Goal: Task Accomplishment & Management: Use online tool/utility

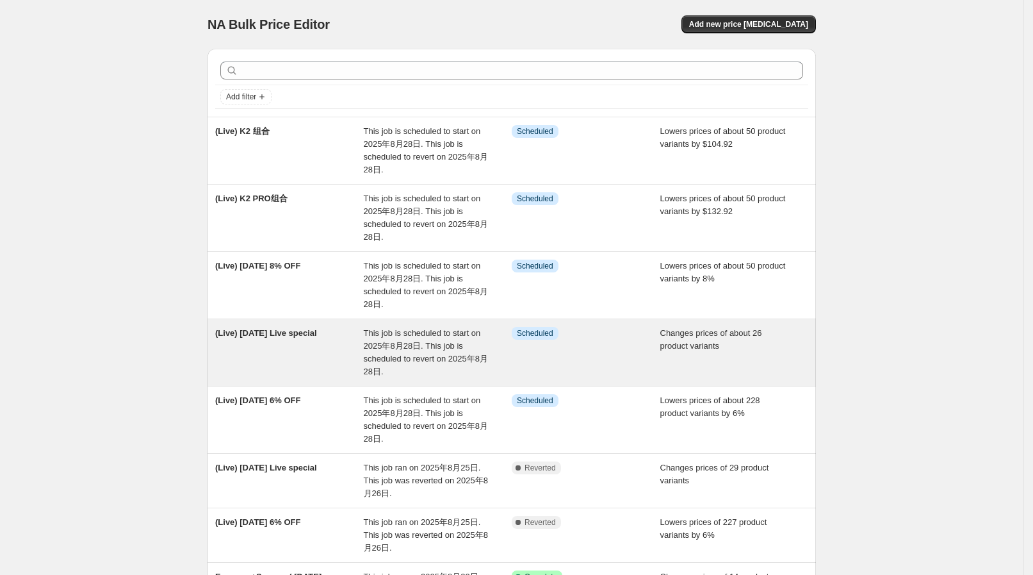
click at [375, 360] on span "This job is scheduled to start on 2025年8月28日. This job is scheduled to revert o…" at bounding box center [426, 352] width 124 height 48
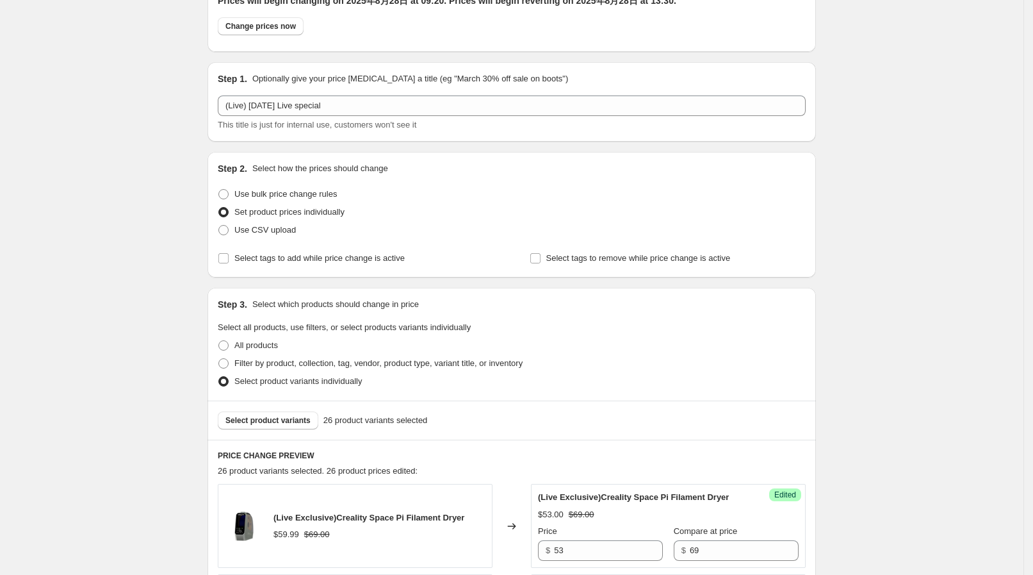
scroll to position [79, 0]
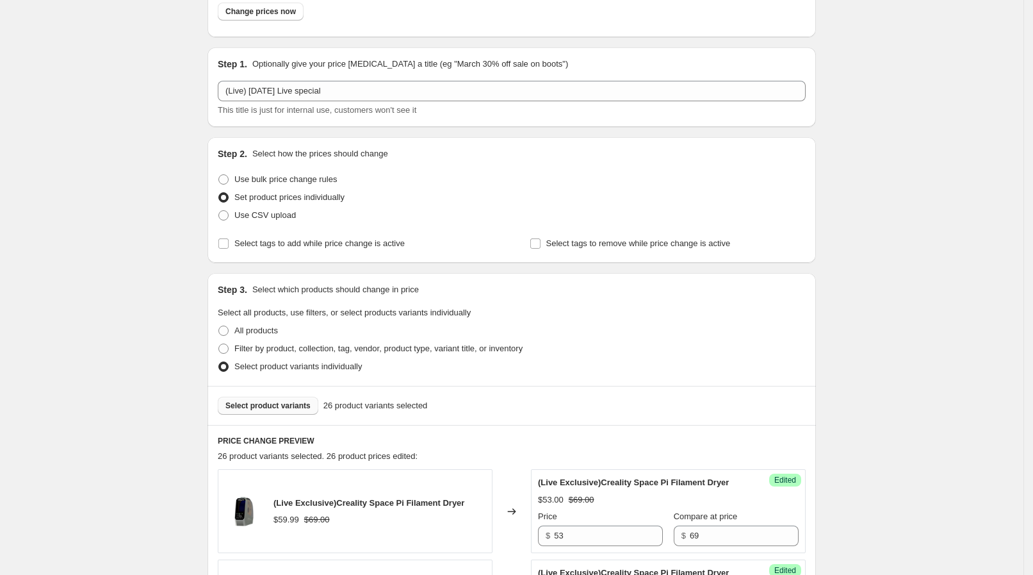
click at [278, 406] on span "Select product variants" at bounding box center [268, 405] width 85 height 10
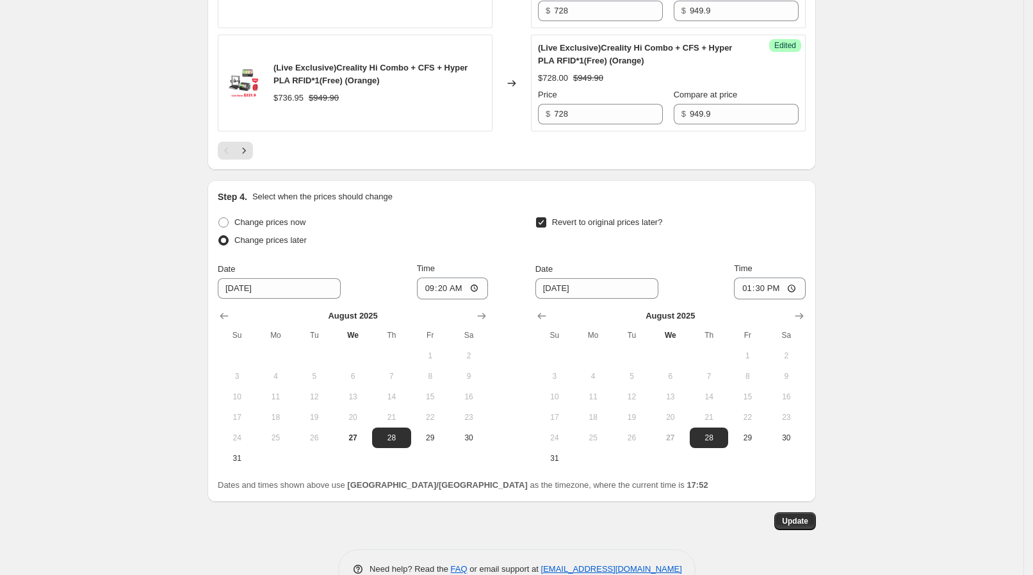
scroll to position [2499, 0]
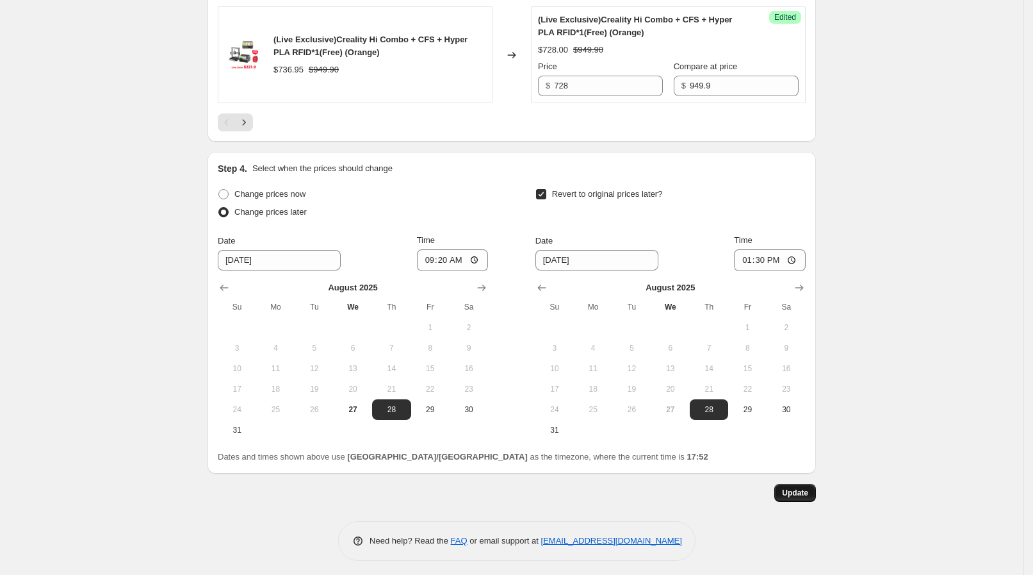
click at [803, 488] on span "Update" at bounding box center [795, 493] width 26 height 10
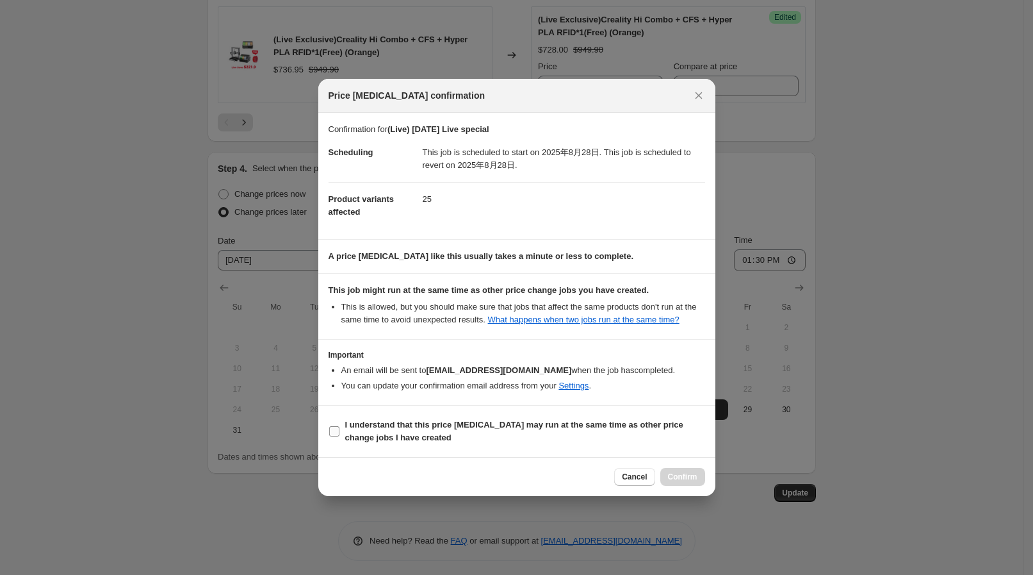
click at [631, 422] on b "I understand that this price [MEDICAL_DATA] may run at the same time as other p…" at bounding box center [514, 431] width 338 height 22
click at [340, 426] on input "I understand that this price [MEDICAL_DATA] may run at the same time as other p…" at bounding box center [334, 431] width 10 height 10
checkbox input "true"
click at [684, 470] on button "Confirm" at bounding box center [683, 477] width 45 height 18
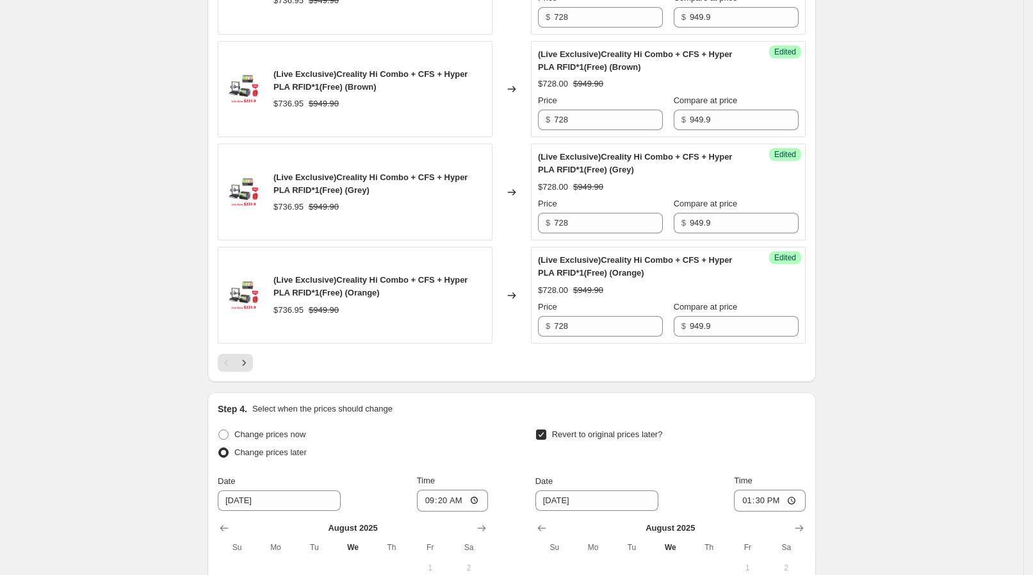
scroll to position [2099, 0]
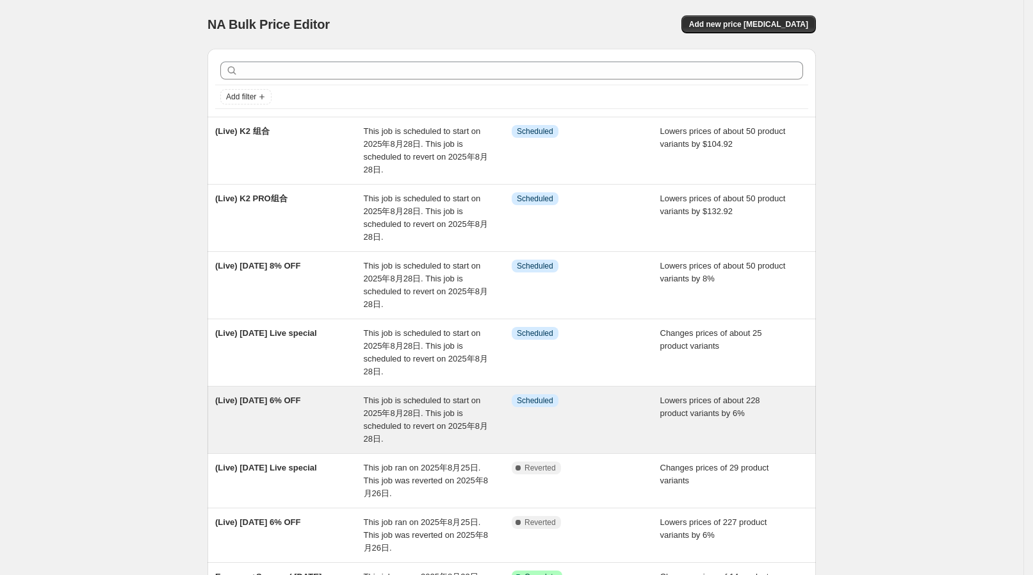
click at [477, 397] on span "This job is scheduled to start on 2025年8月28日. This job is scheduled to revert o…" at bounding box center [426, 419] width 124 height 48
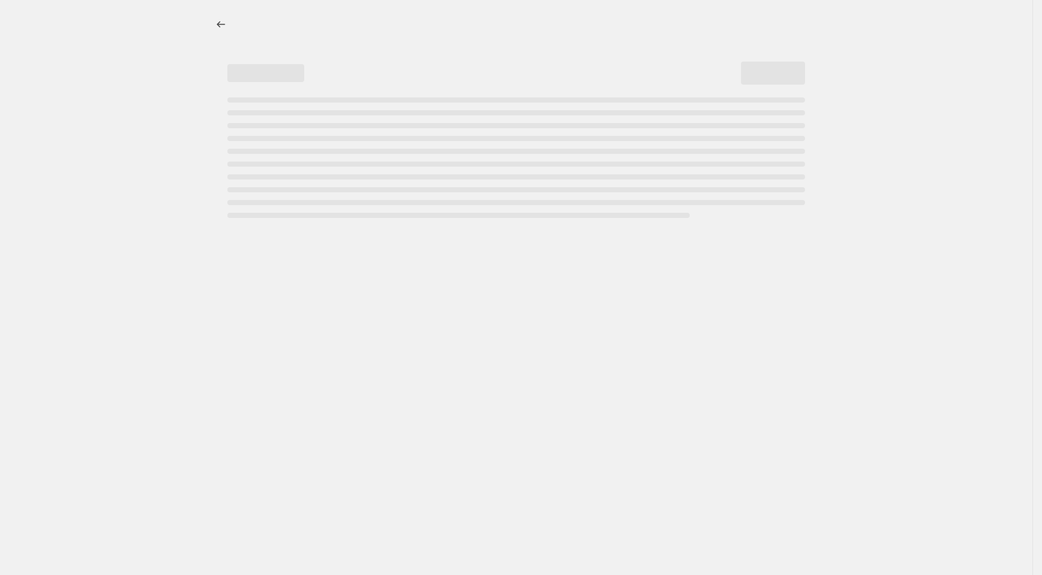
select select "percentage"
select select "collection"
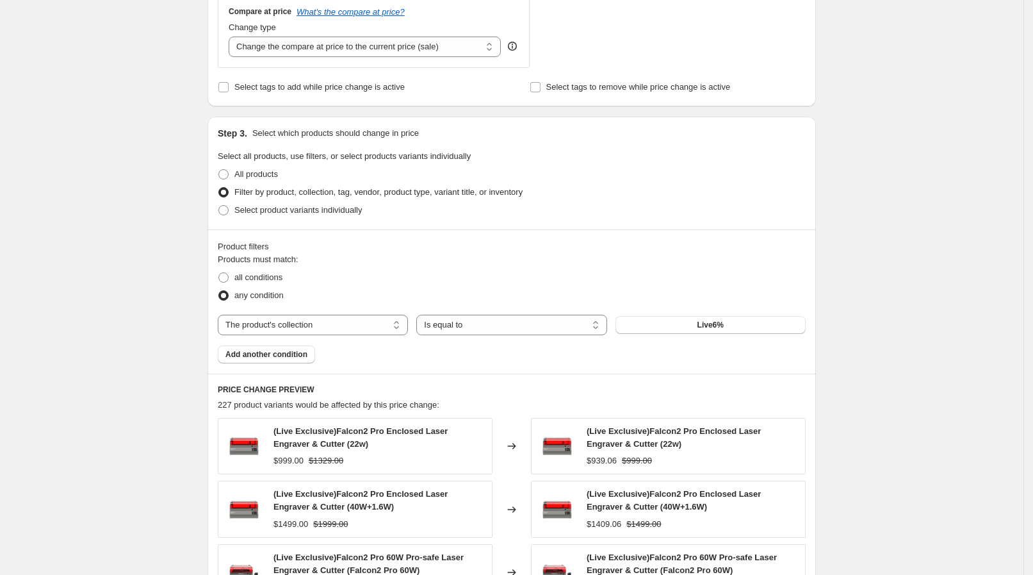
scroll to position [881, 0]
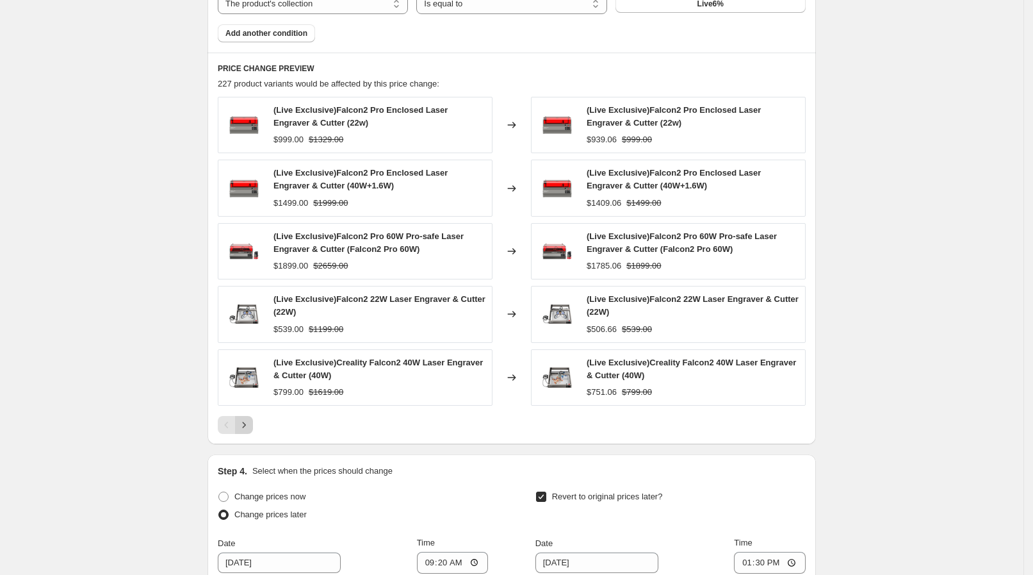
click at [250, 420] on icon "Next" at bounding box center [244, 424] width 13 height 13
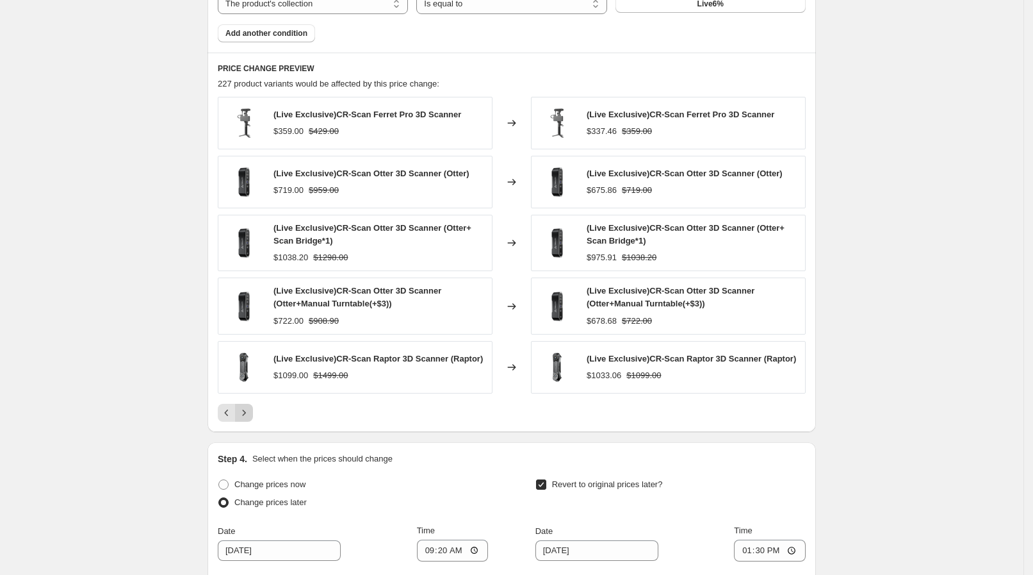
click at [253, 418] on button "Next" at bounding box center [244, 413] width 18 height 18
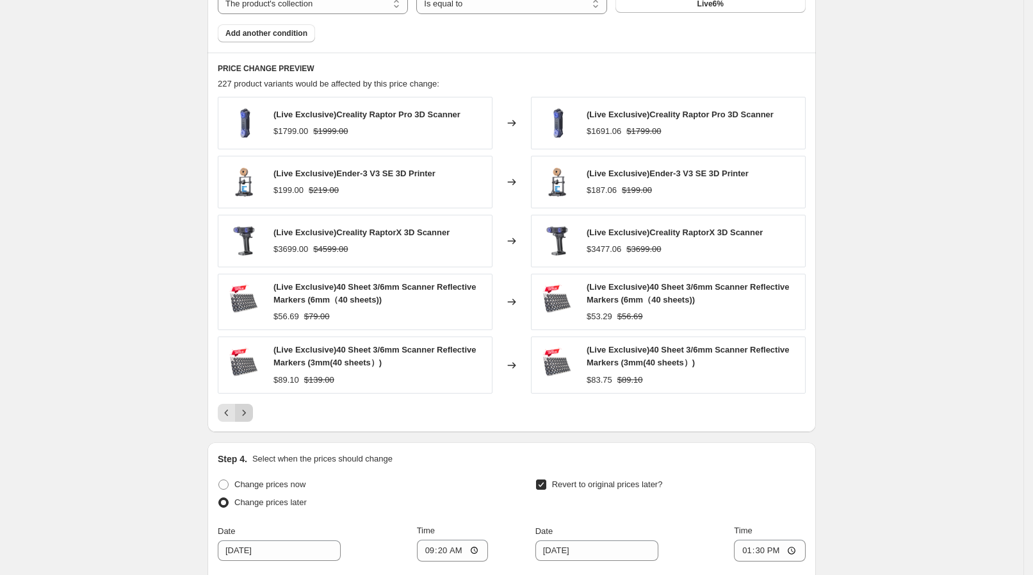
click at [253, 418] on button "Next" at bounding box center [244, 413] width 18 height 18
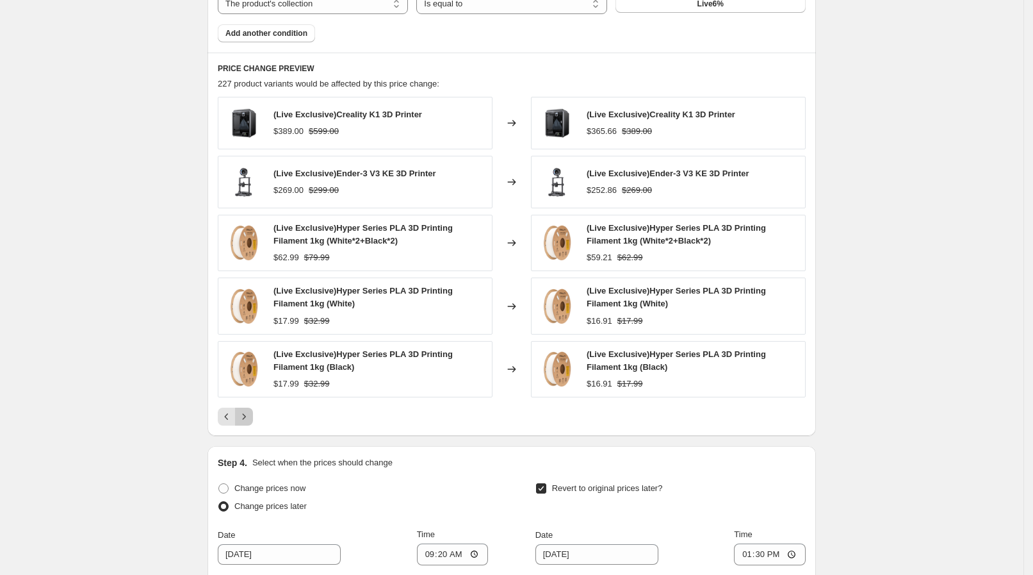
click at [251, 418] on icon "Next" at bounding box center [244, 416] width 13 height 13
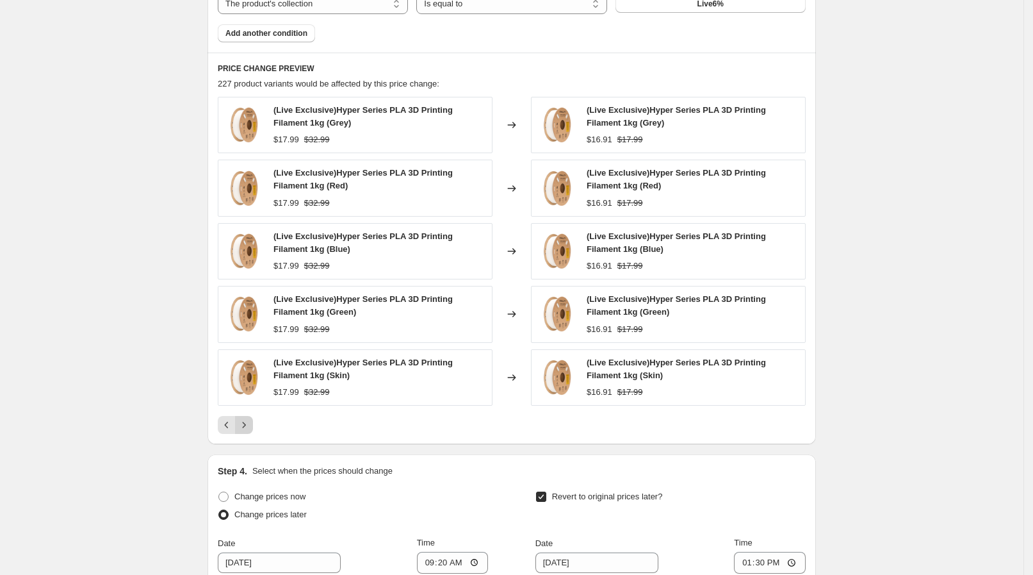
click at [251, 418] on icon "Next" at bounding box center [244, 424] width 13 height 13
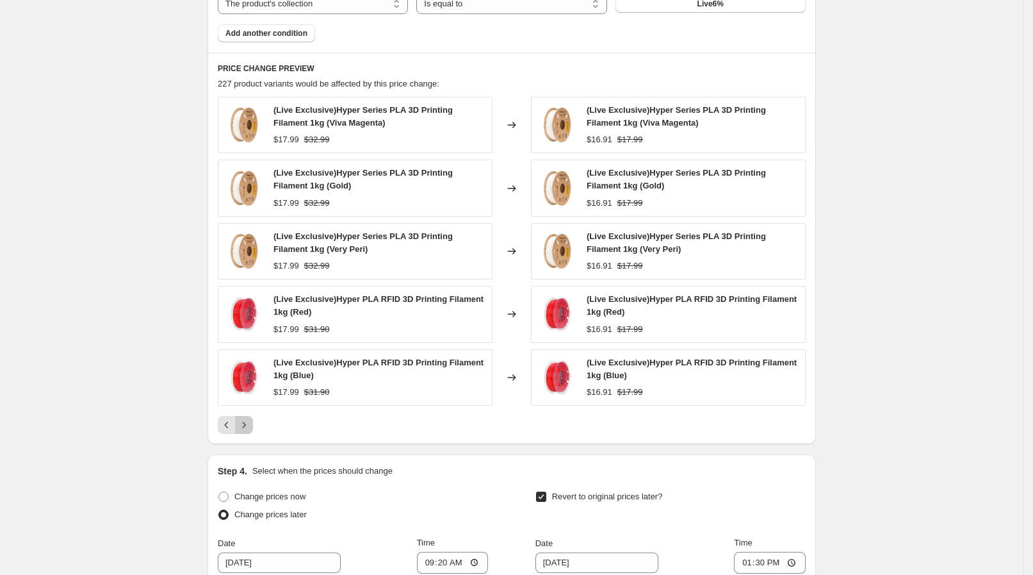
click at [251, 418] on icon "Next" at bounding box center [244, 424] width 13 height 13
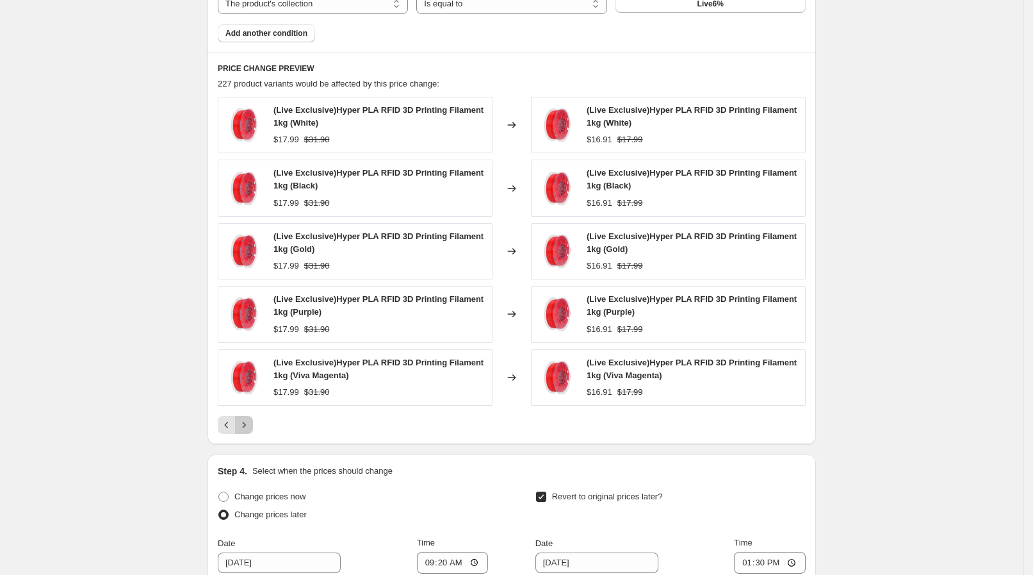
click at [251, 418] on icon "Next" at bounding box center [244, 424] width 13 height 13
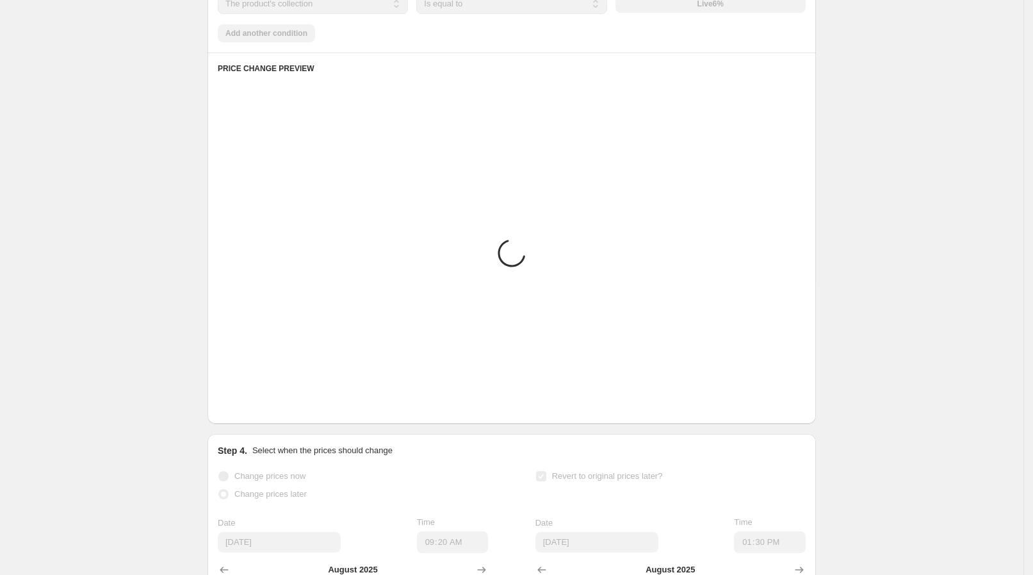
click at [253, 418] on div "PRICE CHANGE PREVIEW Placeholder Loading product variants... Loading... Placeho…" at bounding box center [512, 238] width 609 height 371
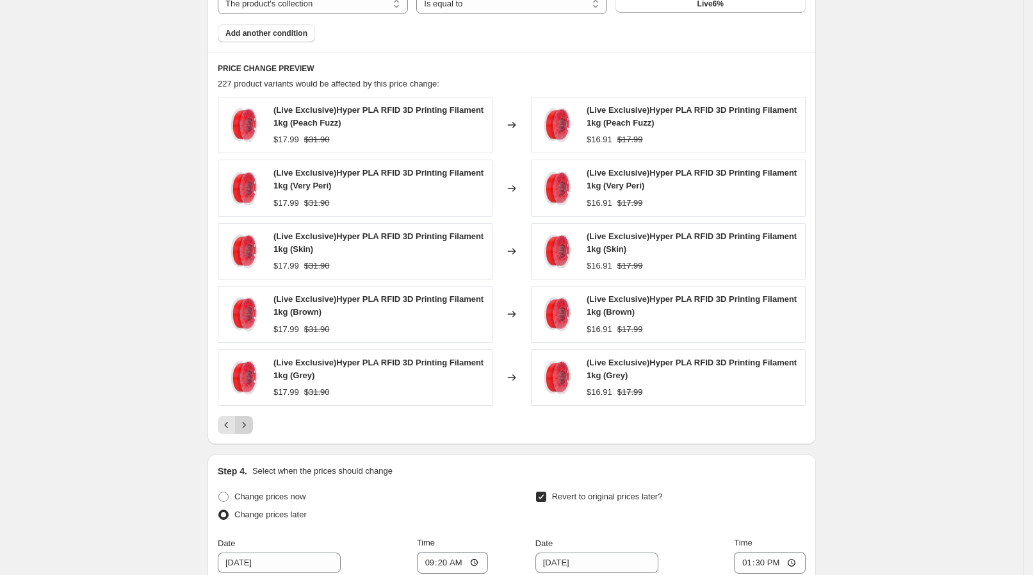
click at [251, 418] on icon "Next" at bounding box center [244, 424] width 13 height 13
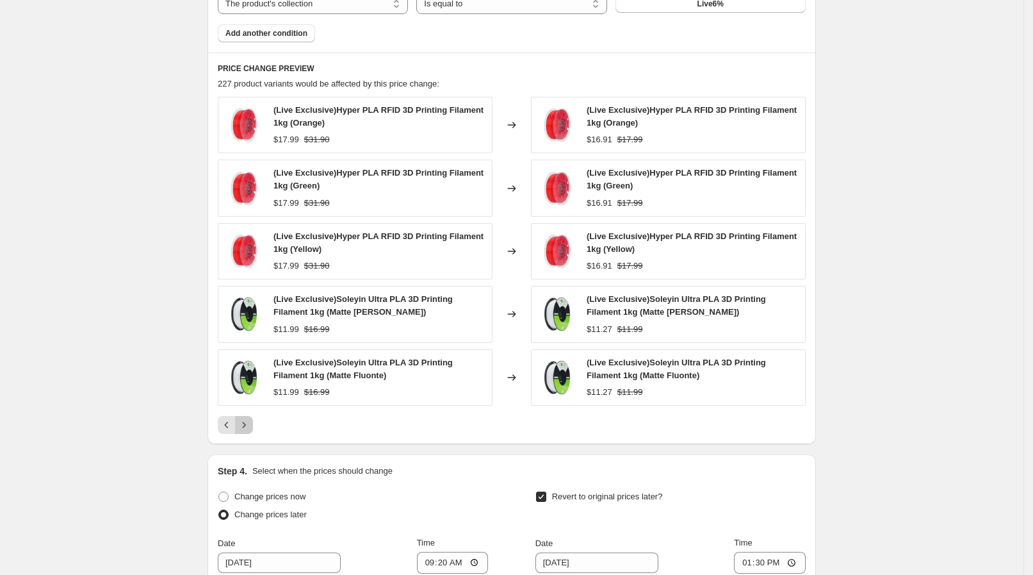
click at [251, 418] on icon "Next" at bounding box center [244, 424] width 13 height 13
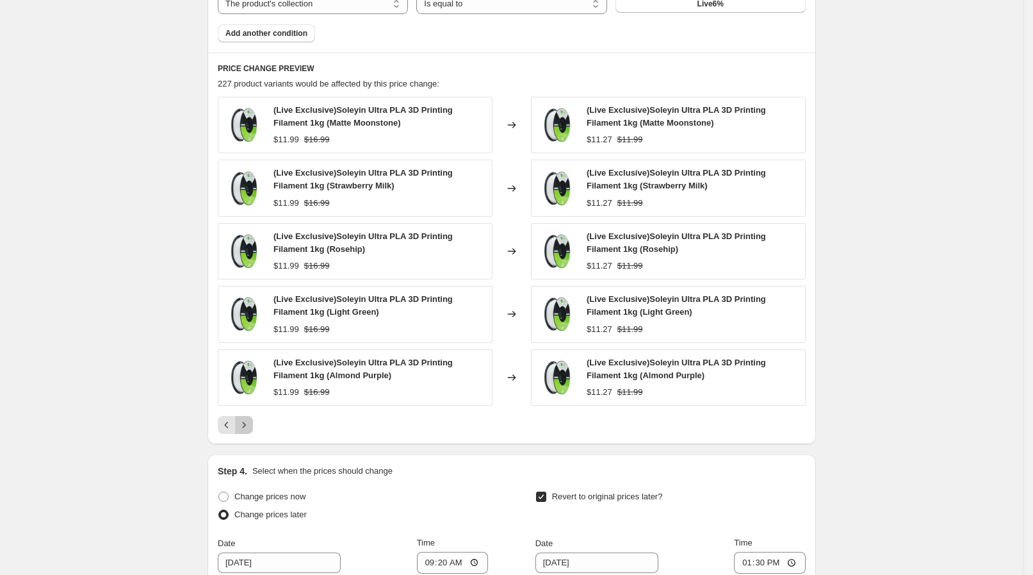
click at [251, 418] on icon "Next" at bounding box center [244, 424] width 13 height 13
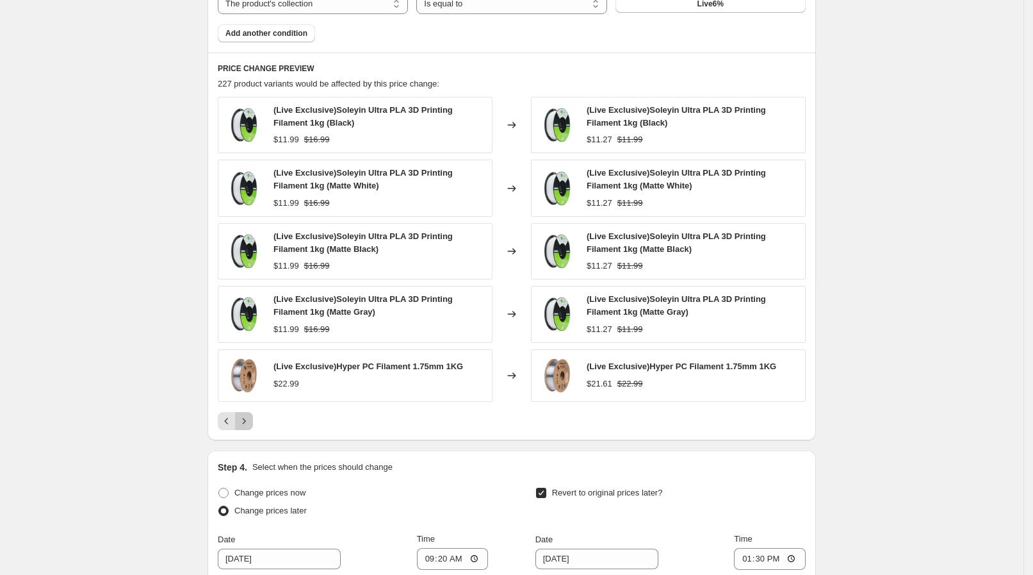
click at [251, 418] on icon "Next" at bounding box center [244, 421] width 13 height 13
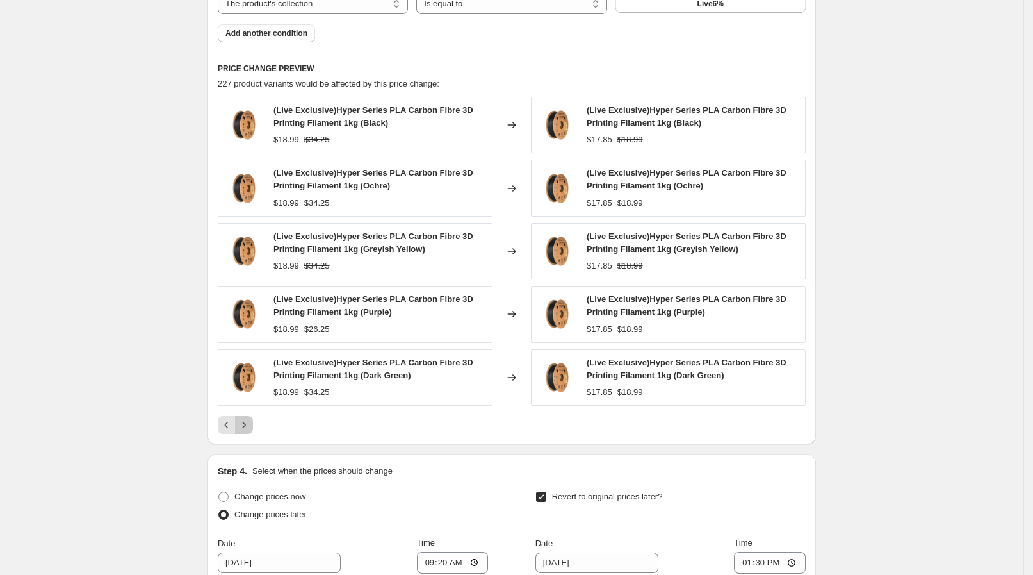
click at [251, 418] on icon "Next" at bounding box center [244, 424] width 13 height 13
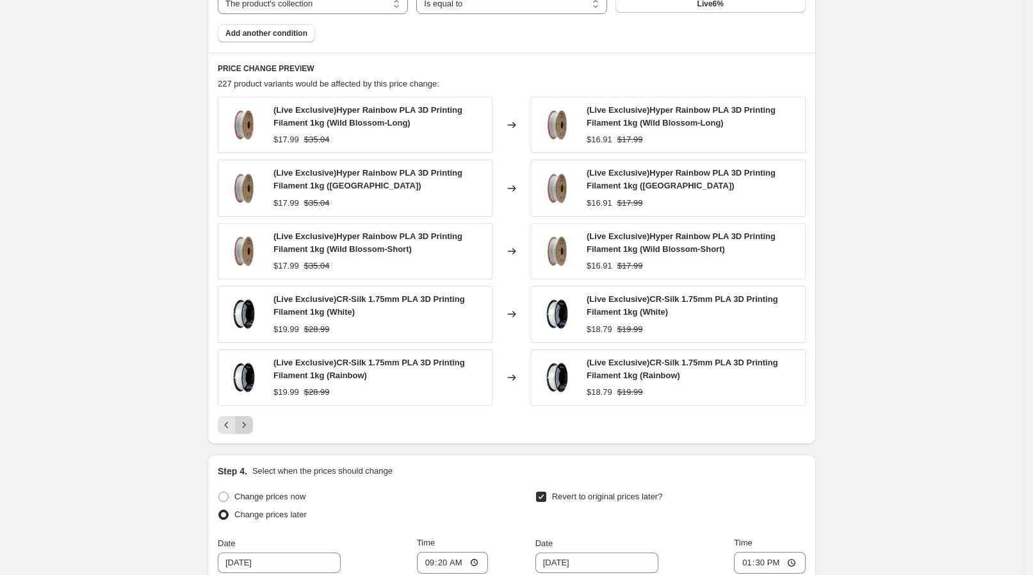
click at [251, 418] on icon "Next" at bounding box center [244, 424] width 13 height 13
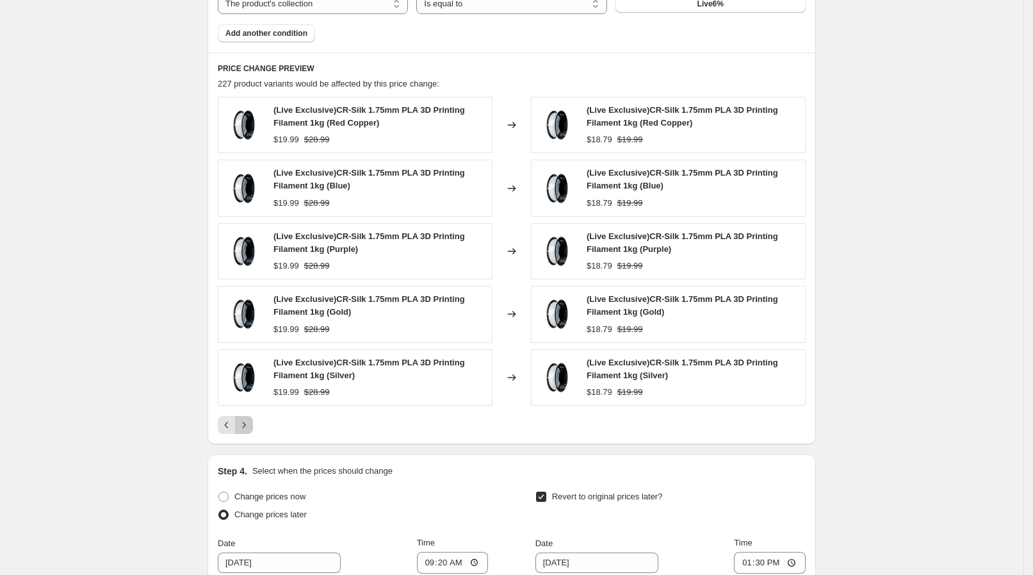
click at [251, 418] on icon "Next" at bounding box center [244, 424] width 13 height 13
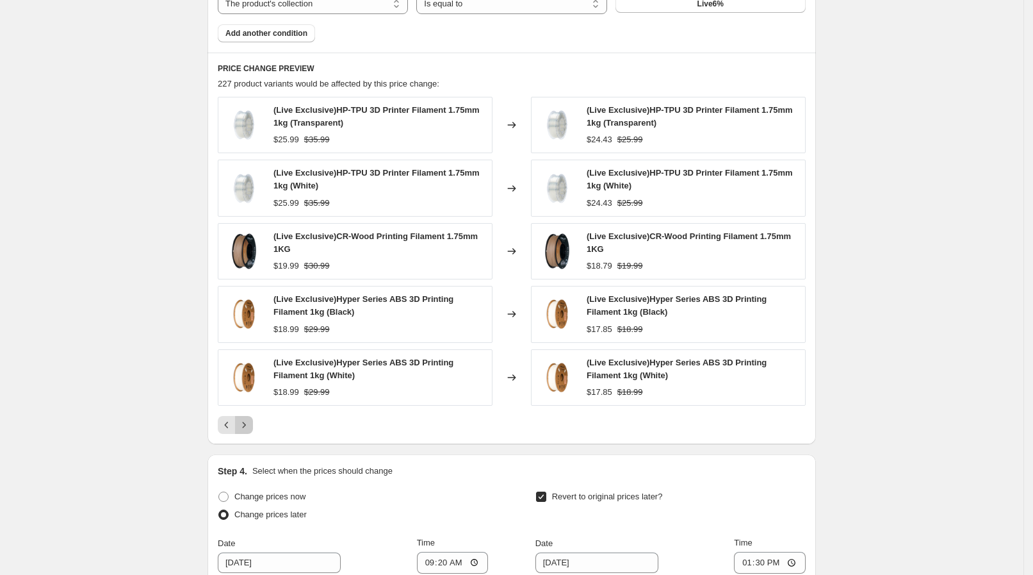
click at [251, 418] on icon "Next" at bounding box center [244, 424] width 13 height 13
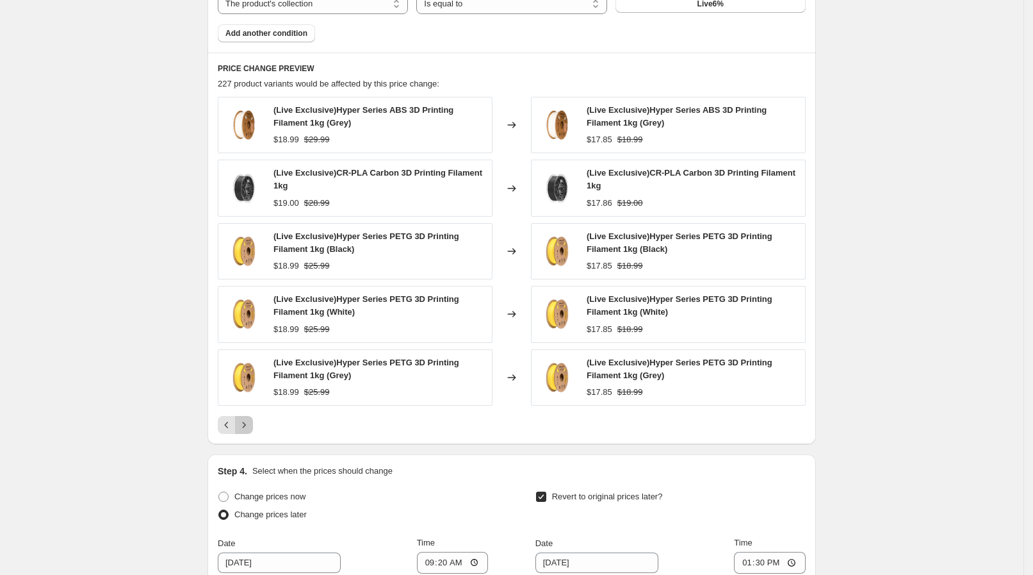
click at [251, 418] on icon "Next" at bounding box center [244, 424] width 13 height 13
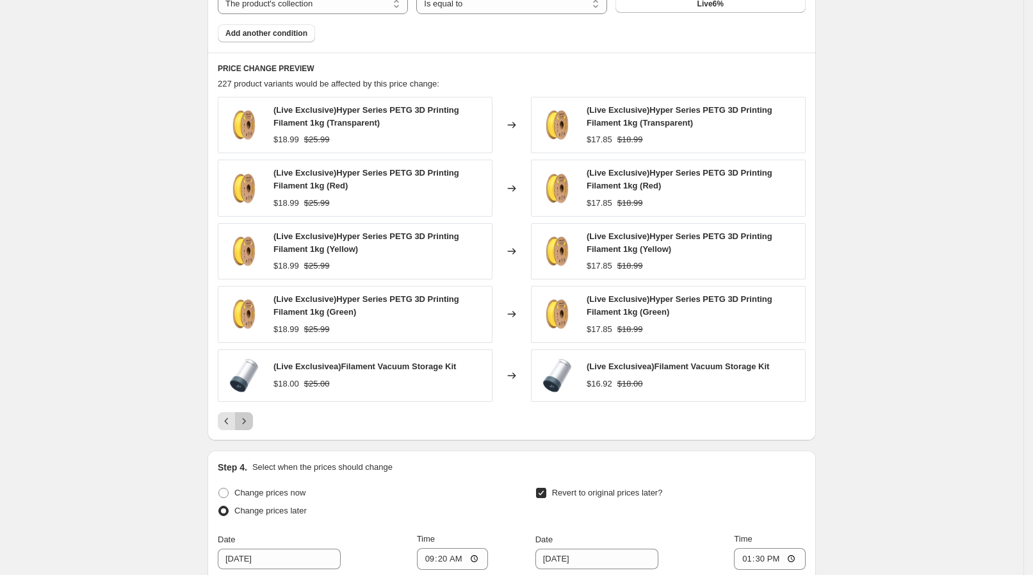
click at [251, 418] on icon "Next" at bounding box center [244, 421] width 13 height 13
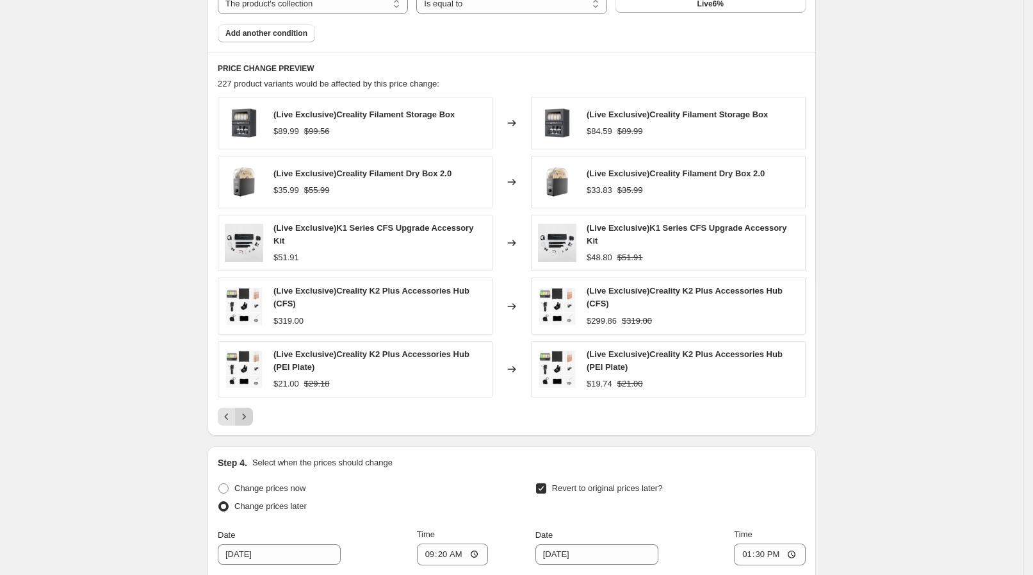
click at [253, 418] on div "PRICE CHANGE PREVIEW 227 product variants would be affected by this price chang…" at bounding box center [512, 245] width 609 height 384
click at [245, 411] on icon "Next" at bounding box center [244, 416] width 13 height 13
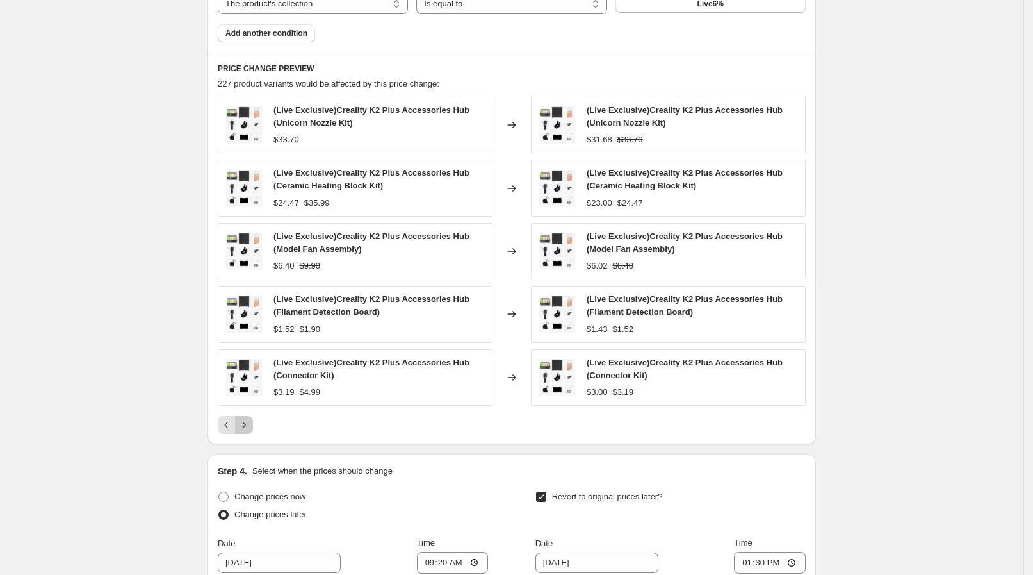
click at [249, 416] on button "Next" at bounding box center [244, 425] width 18 height 18
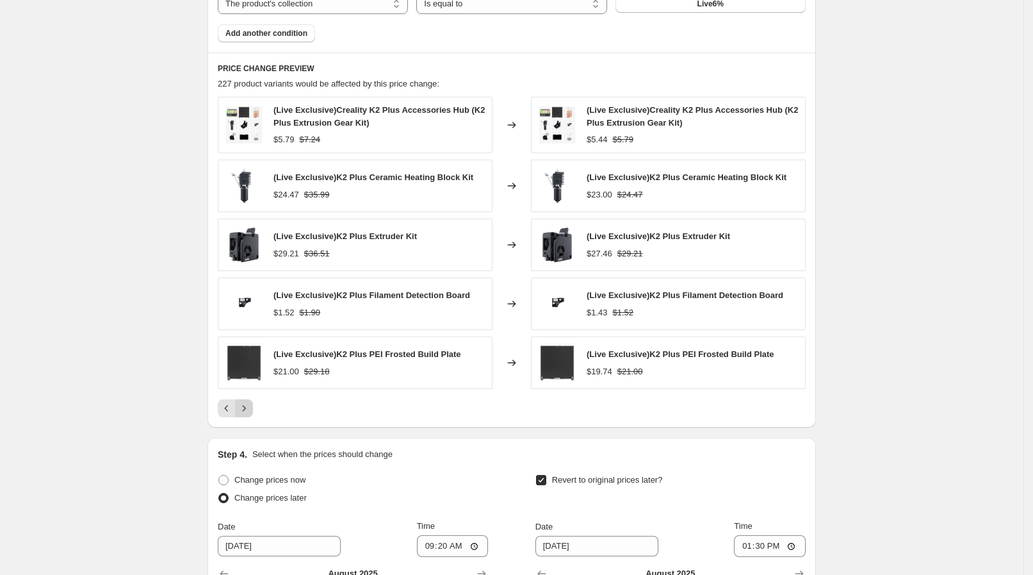
click at [249, 416] on button "Next" at bounding box center [244, 408] width 18 height 18
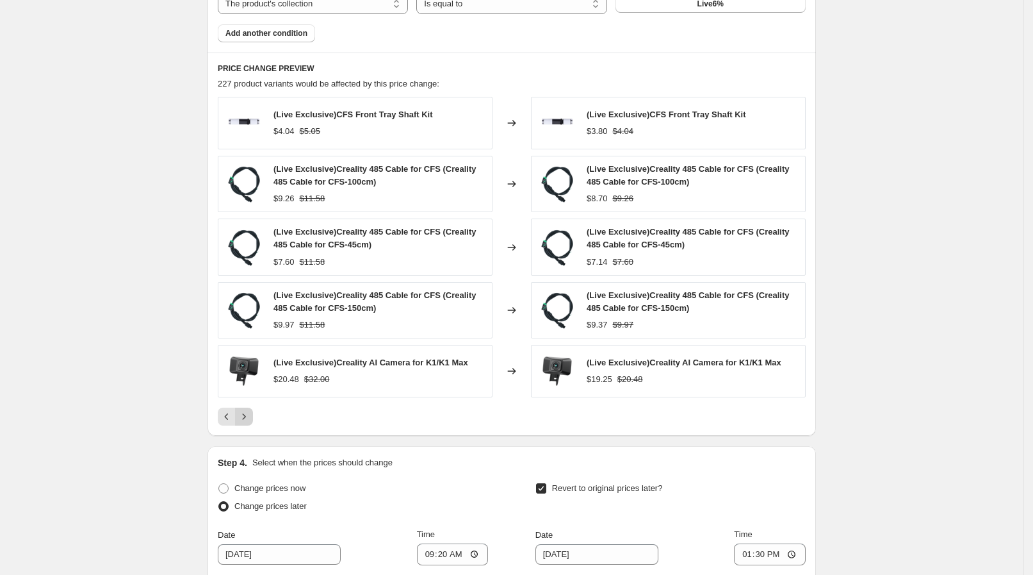
click at [249, 416] on icon "Next" at bounding box center [244, 416] width 13 height 13
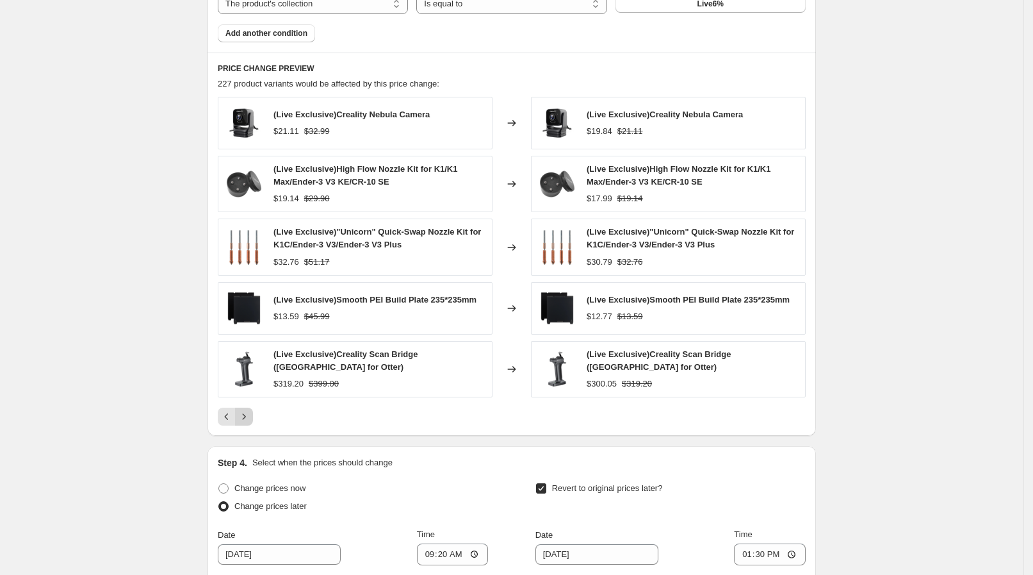
click at [249, 416] on icon "Next" at bounding box center [244, 416] width 13 height 13
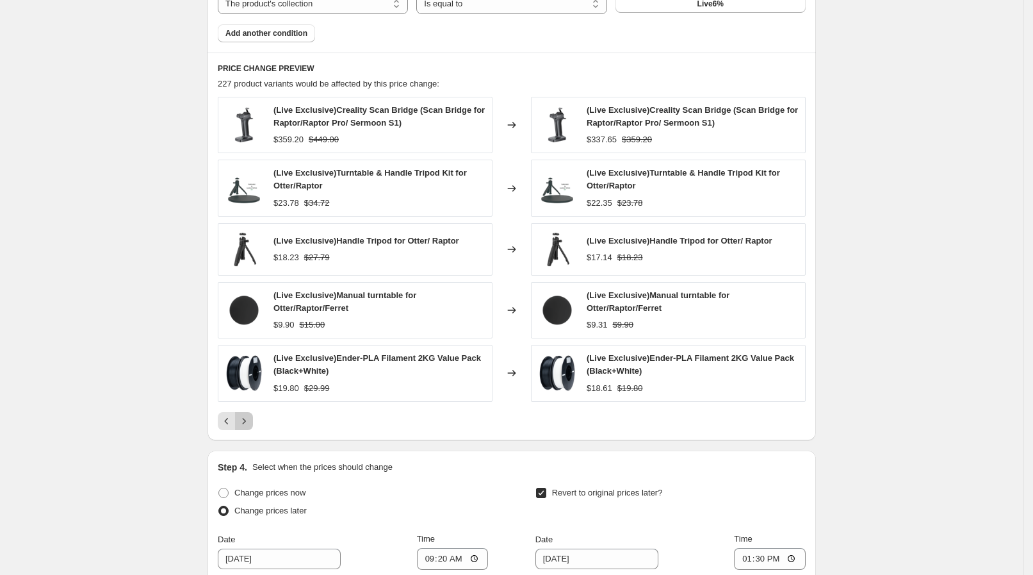
click at [249, 416] on icon "Next" at bounding box center [244, 421] width 13 height 13
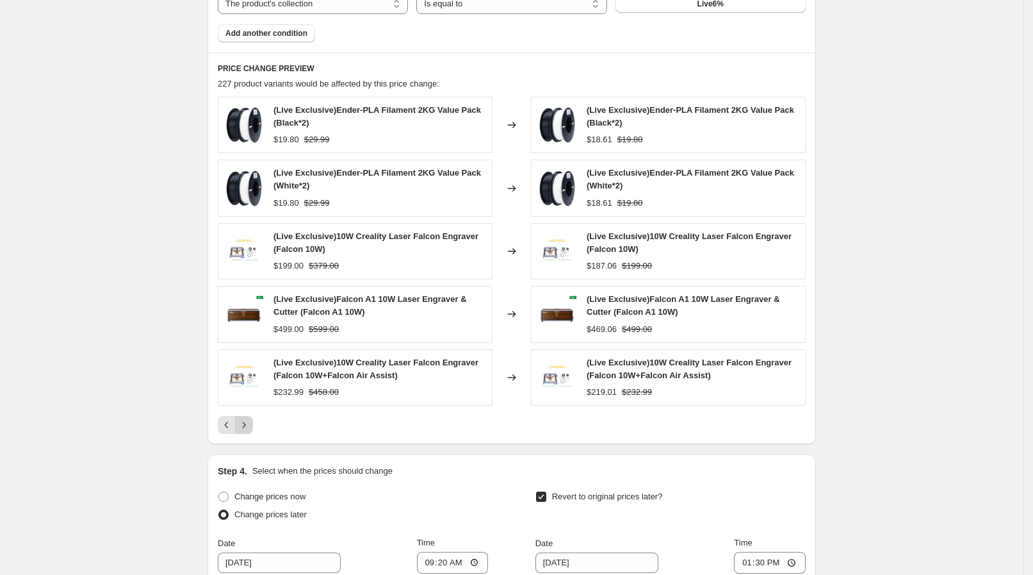
click at [249, 416] on button "Next" at bounding box center [244, 425] width 18 height 18
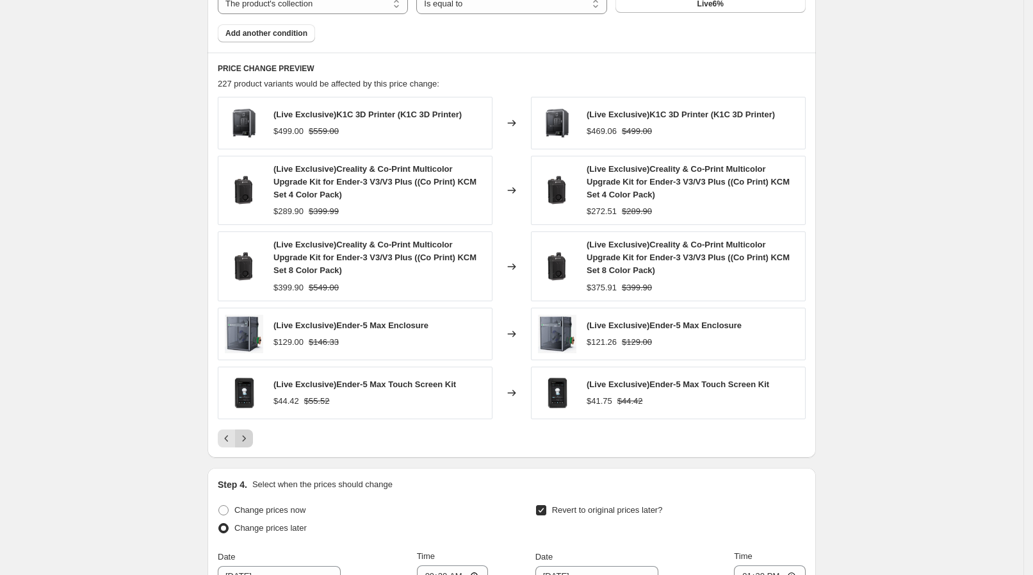
click at [245, 436] on icon "Next" at bounding box center [244, 438] width 13 height 13
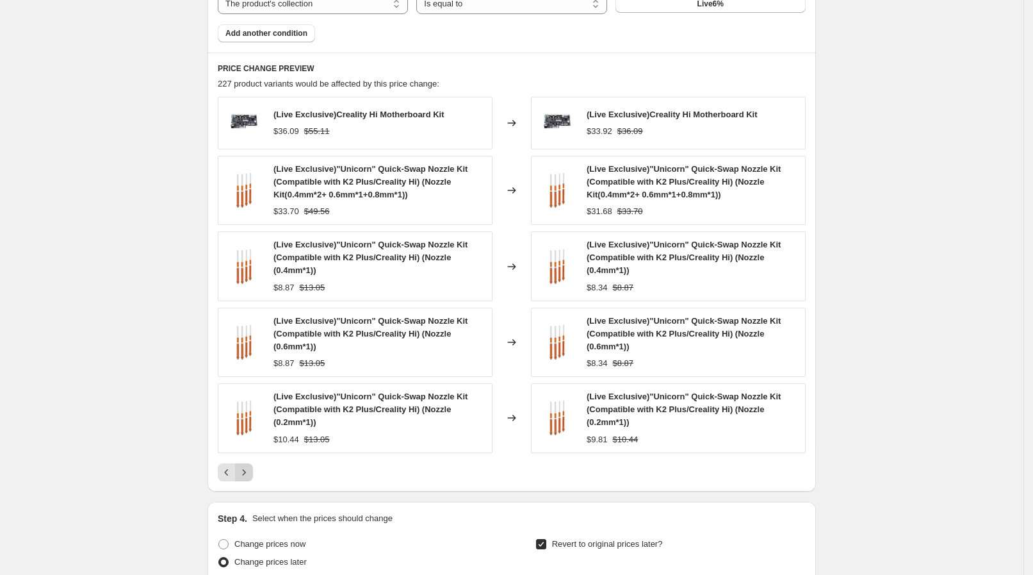
click at [245, 472] on icon "Next" at bounding box center [244, 472] width 13 height 13
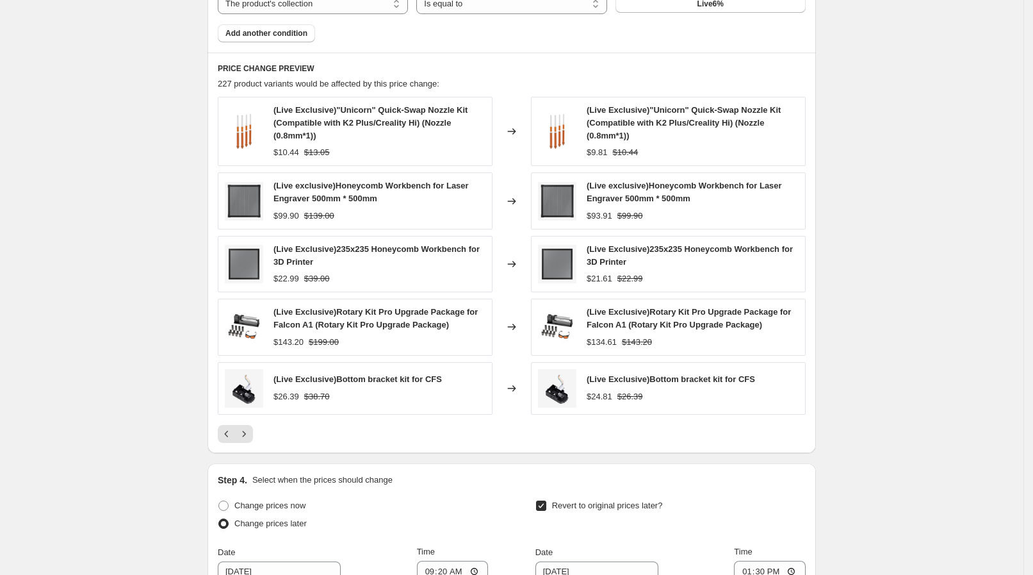
click at [251, 425] on button "Next" at bounding box center [244, 434] width 18 height 18
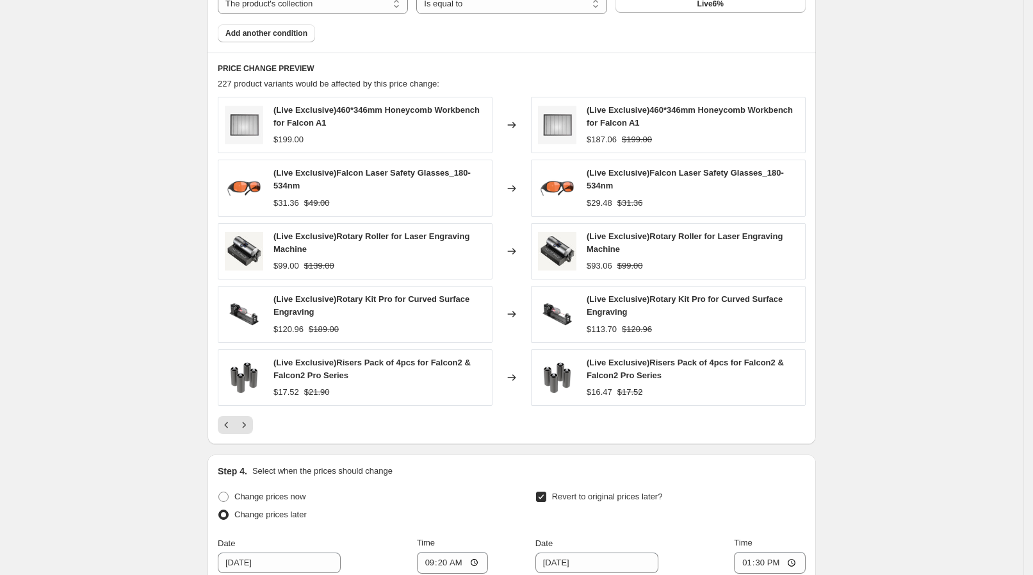
click at [251, 423] on icon "Next" at bounding box center [244, 424] width 13 height 13
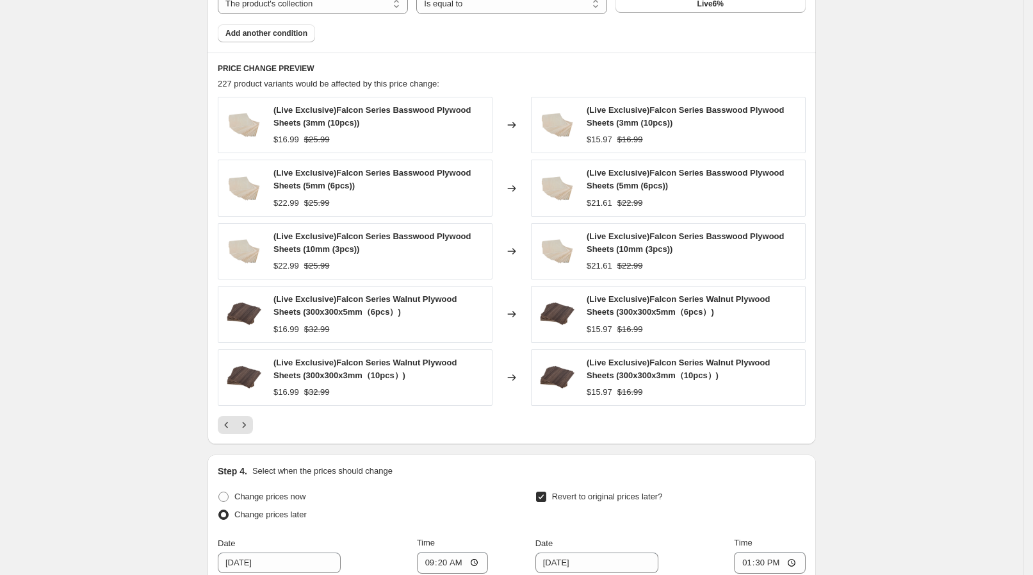
click at [251, 423] on icon "Next" at bounding box center [244, 424] width 13 height 13
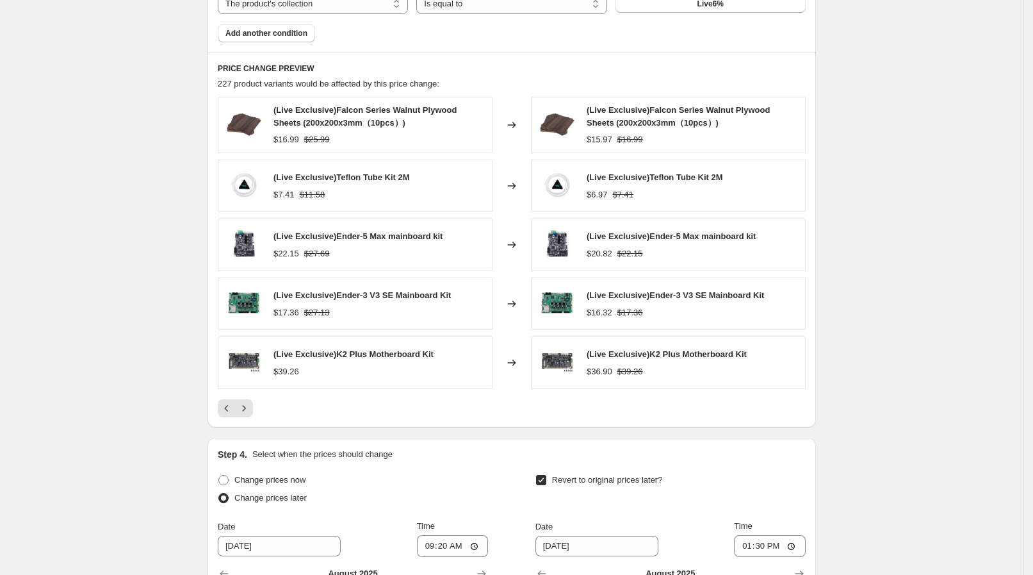
click at [251, 423] on div "PRICE CHANGE PREVIEW 227 product variants would be affected by this price chang…" at bounding box center [512, 240] width 609 height 375
click at [251, 413] on button "Next" at bounding box center [244, 408] width 18 height 18
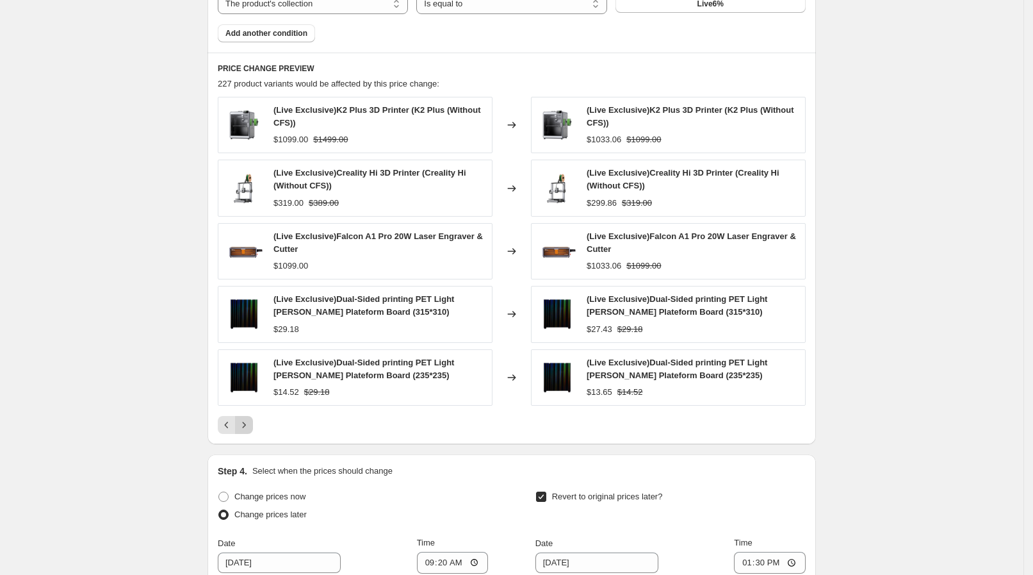
click at [251, 413] on div "(Live Exclusive)K2 Plus 3D Printer (K2 Plus (Without CFS)) $1099.00 $1499.00 Ch…" at bounding box center [512, 265] width 588 height 337
click at [254, 434] on div "PRICE CHANGE PREVIEW 227 product variants would be affected by this price chang…" at bounding box center [512, 248] width 609 height 391
click at [249, 429] on icon "Next" at bounding box center [244, 424] width 13 height 13
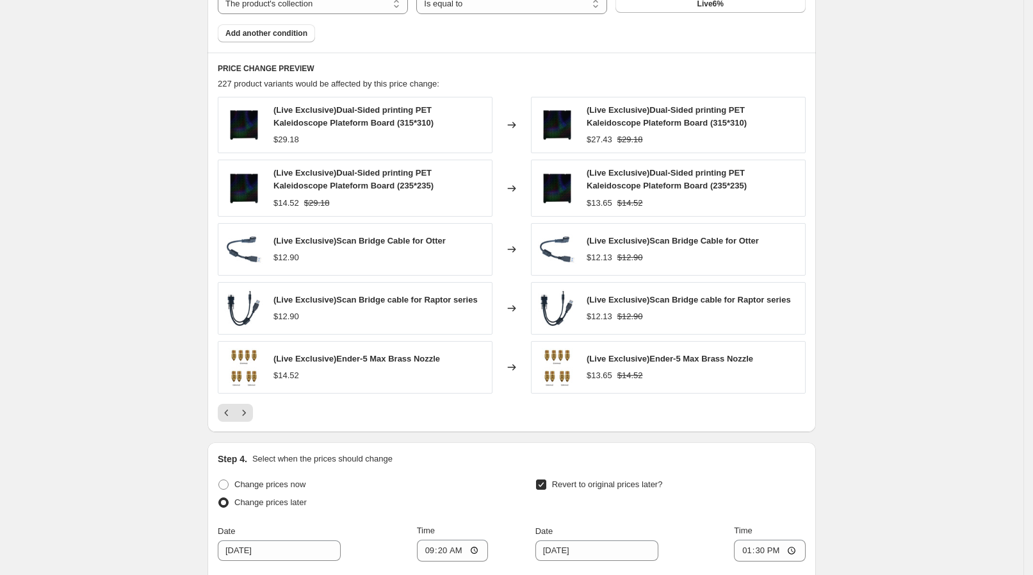
click at [251, 422] on div "PRICE CHANGE PREVIEW 227 product variants would be affected by this price chang…" at bounding box center [512, 242] width 609 height 379
click at [251, 421] on div "PRICE CHANGE PREVIEW 227 product variants would be affected by this price chang…" at bounding box center [512, 242] width 609 height 379
click at [251, 417] on icon "Next" at bounding box center [244, 412] width 13 height 13
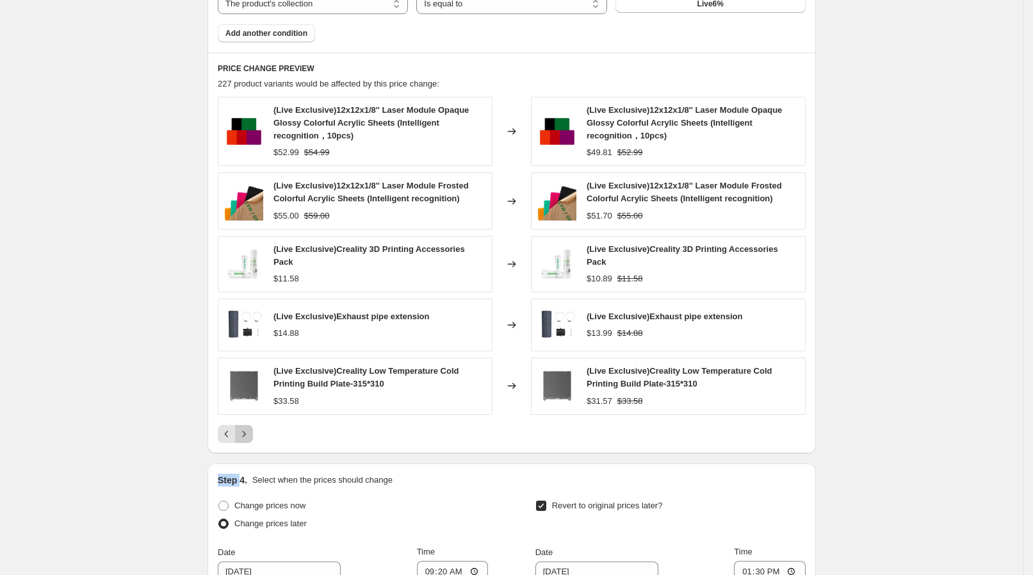
click at [251, 417] on div "(Live Exclusive)12x12x1/8'' Laser Module Opaque Glossy Colorful Acrylic Sheets …" at bounding box center [512, 270] width 588 height 346
click at [247, 425] on button "Next" at bounding box center [244, 434] width 18 height 18
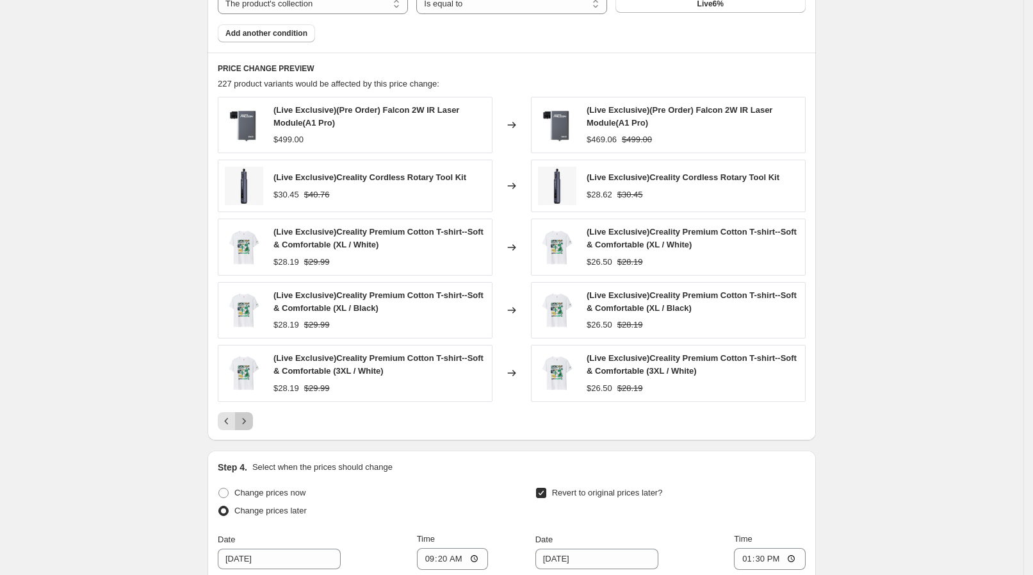
click at [247, 419] on icon "Next" at bounding box center [244, 421] width 13 height 13
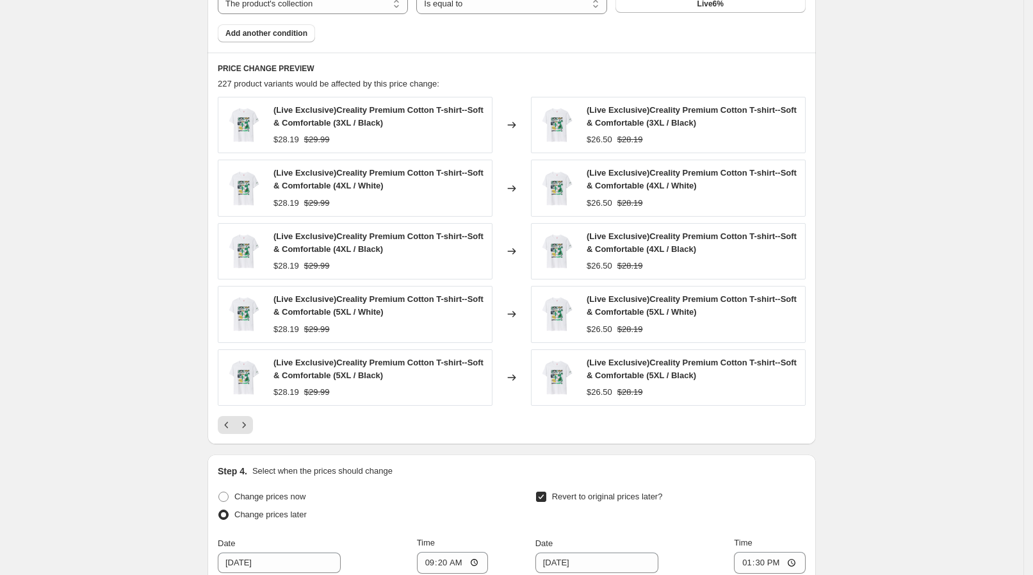
click at [247, 419] on icon "Next" at bounding box center [244, 424] width 13 height 13
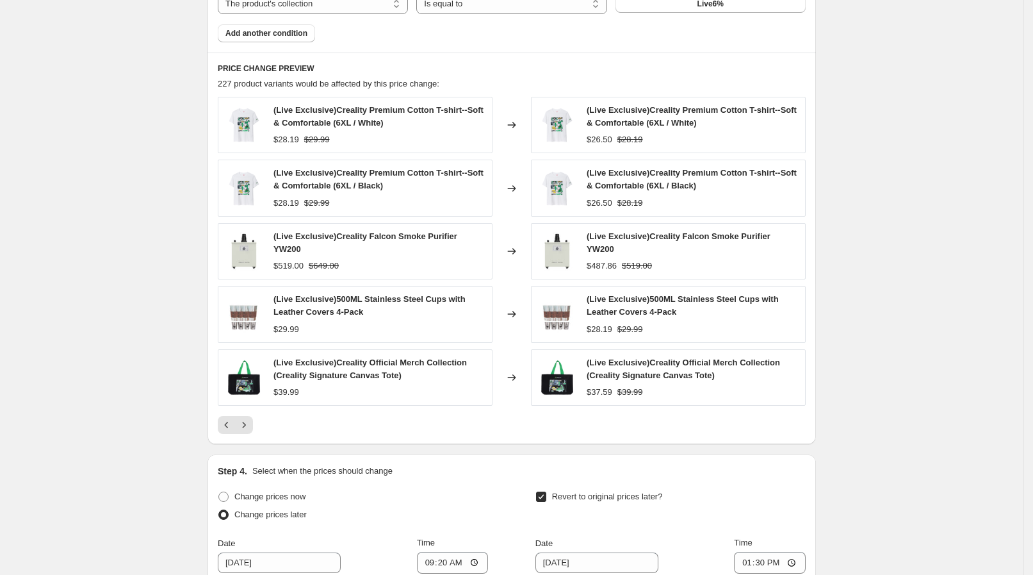
click at [247, 419] on icon "Next" at bounding box center [244, 424] width 13 height 13
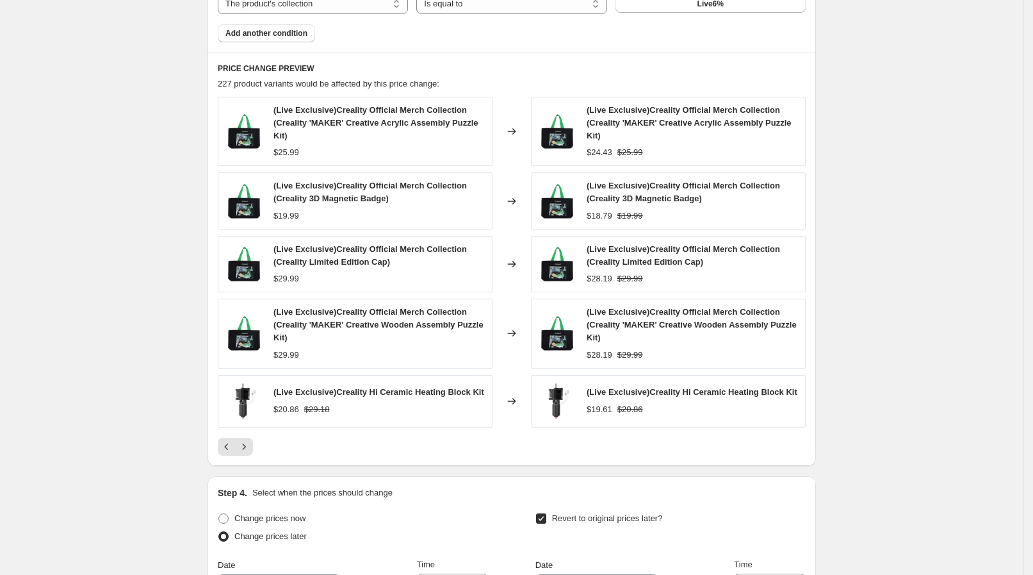
click at [247, 419] on div "(Live Exclusive)Creality Hi Ceramic Heating Block Kit $20.86 $29.18" at bounding box center [355, 401] width 275 height 53
click at [240, 463] on div "PRICE CHANGE PREVIEW 227 product variants would be affected by this price chang…" at bounding box center [512, 259] width 609 height 413
click at [245, 445] on icon "Next" at bounding box center [244, 446] width 13 height 13
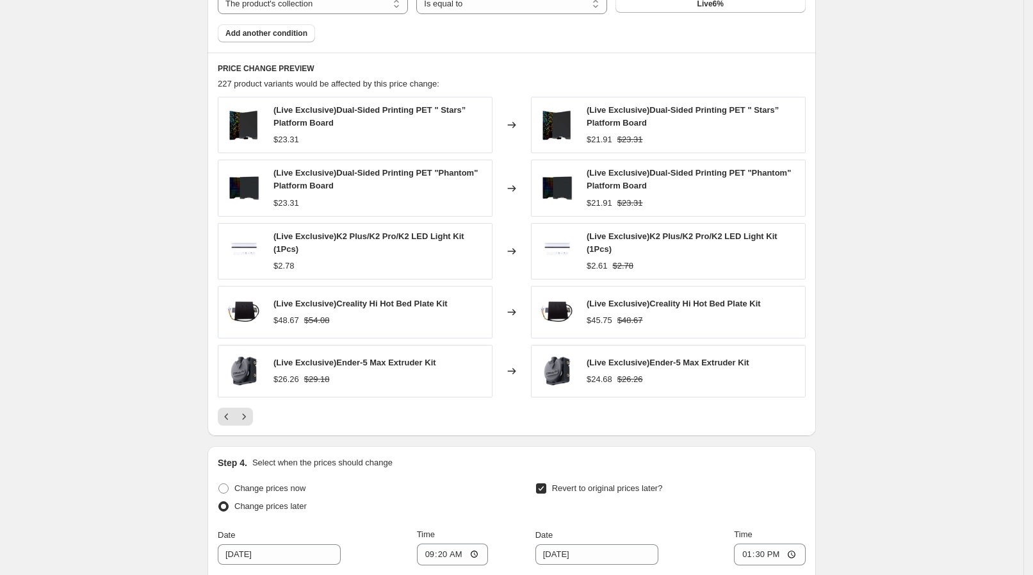
click at [259, 410] on div at bounding box center [512, 416] width 588 height 18
click at [245, 412] on icon "Next" at bounding box center [244, 416] width 13 height 13
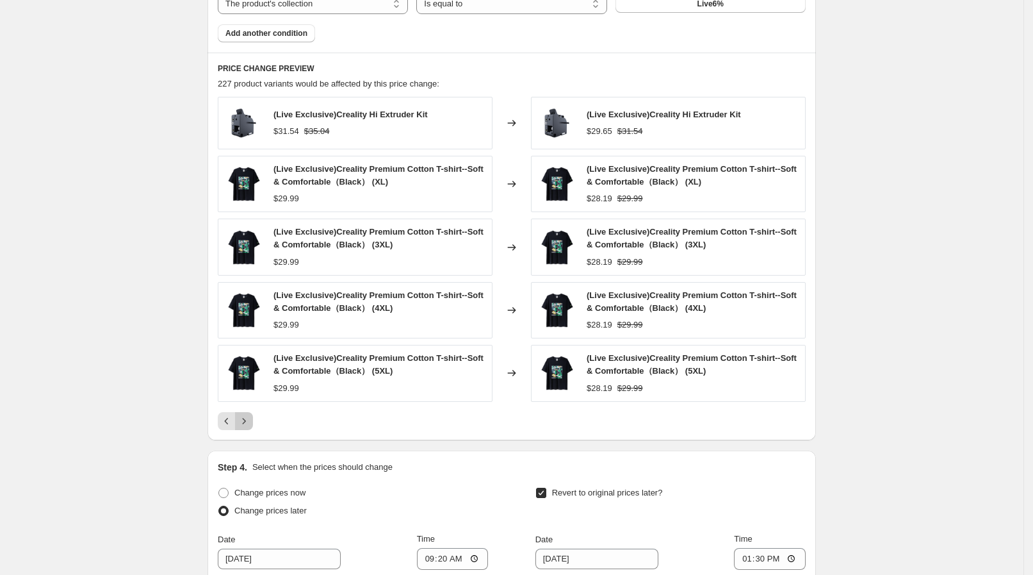
click at [245, 412] on button "Next" at bounding box center [244, 421] width 18 height 18
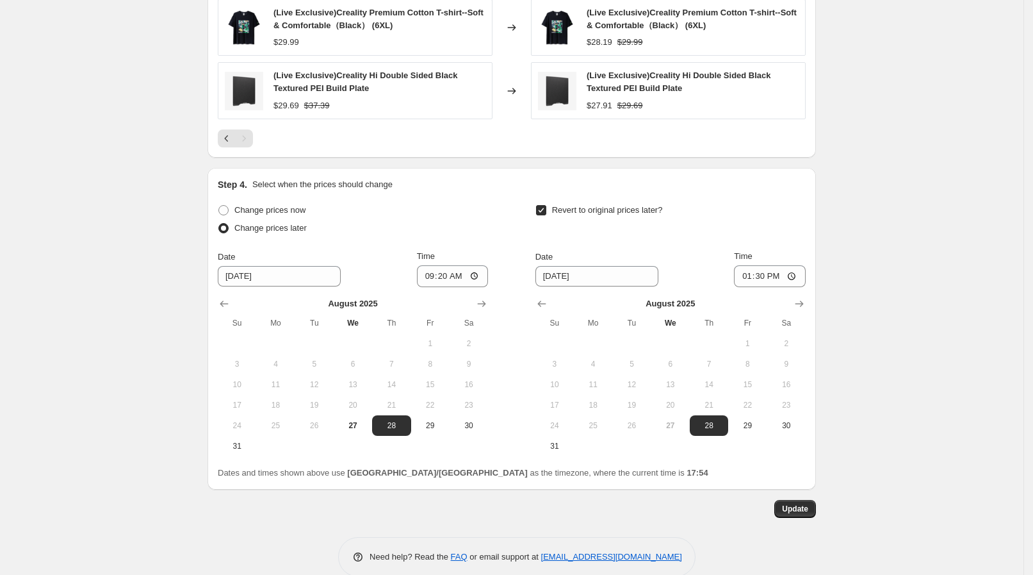
scroll to position [999, 0]
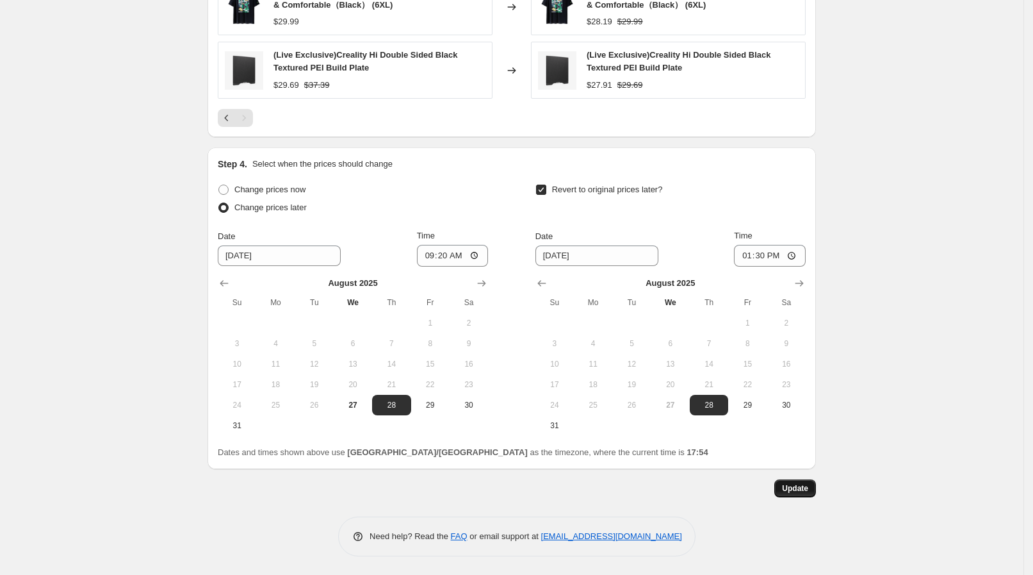
click at [790, 479] on button "Update" at bounding box center [796, 488] width 42 height 18
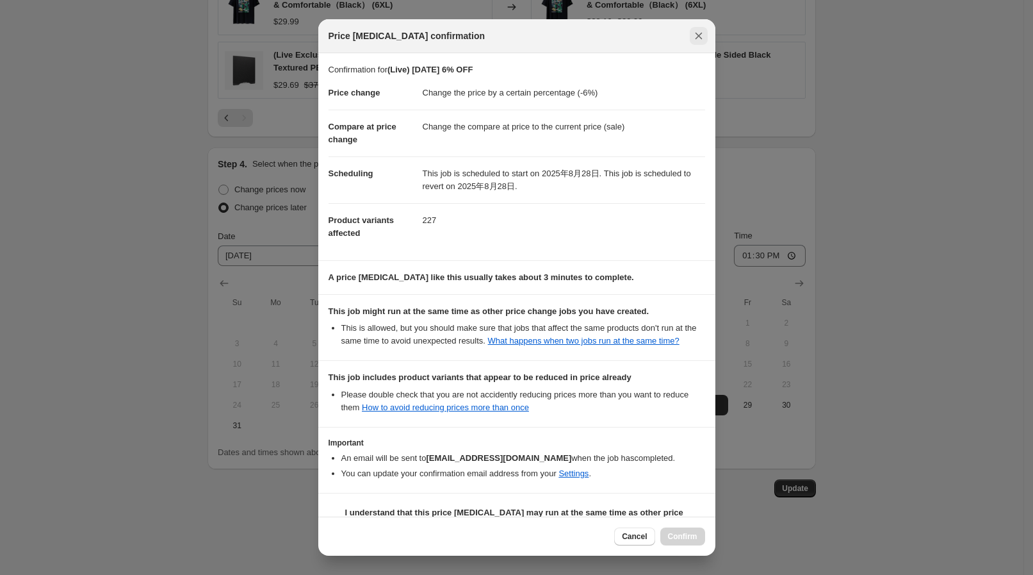
click at [702, 40] on icon "Close" at bounding box center [699, 35] width 13 height 13
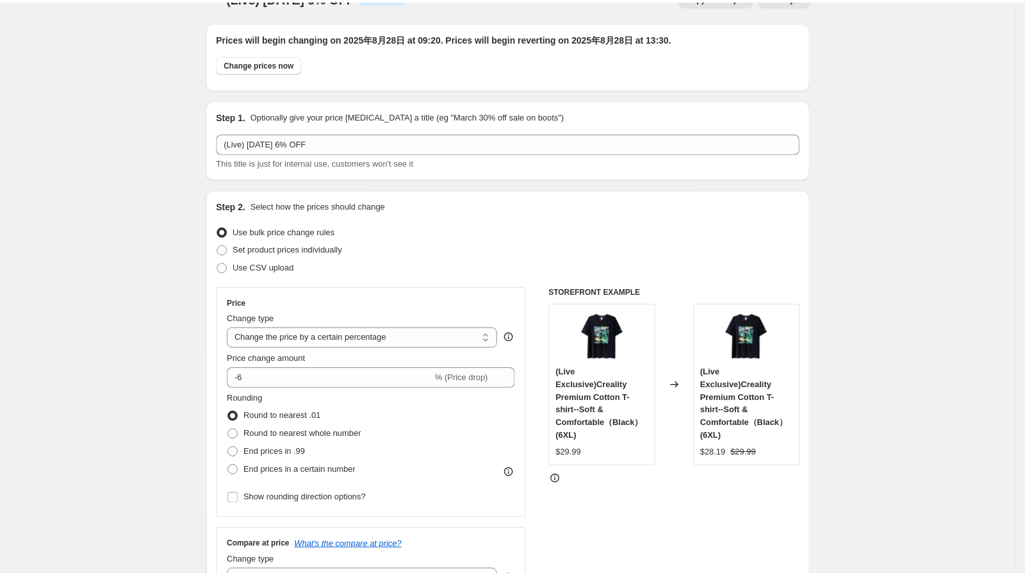
scroll to position [0, 0]
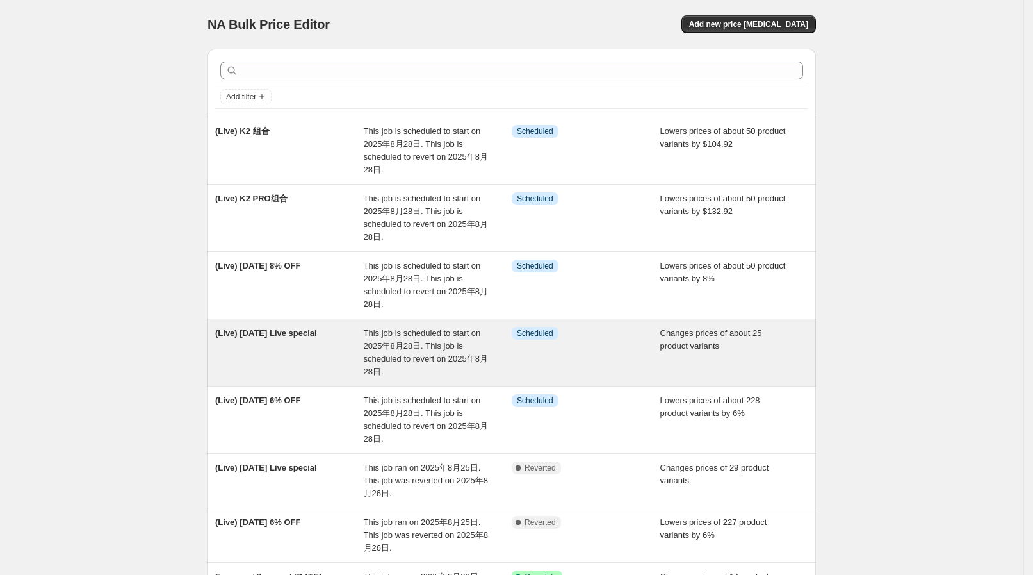
click at [429, 332] on span "This job is scheduled to start on 2025年8月28日. This job is scheduled to revert o…" at bounding box center [426, 352] width 124 height 48
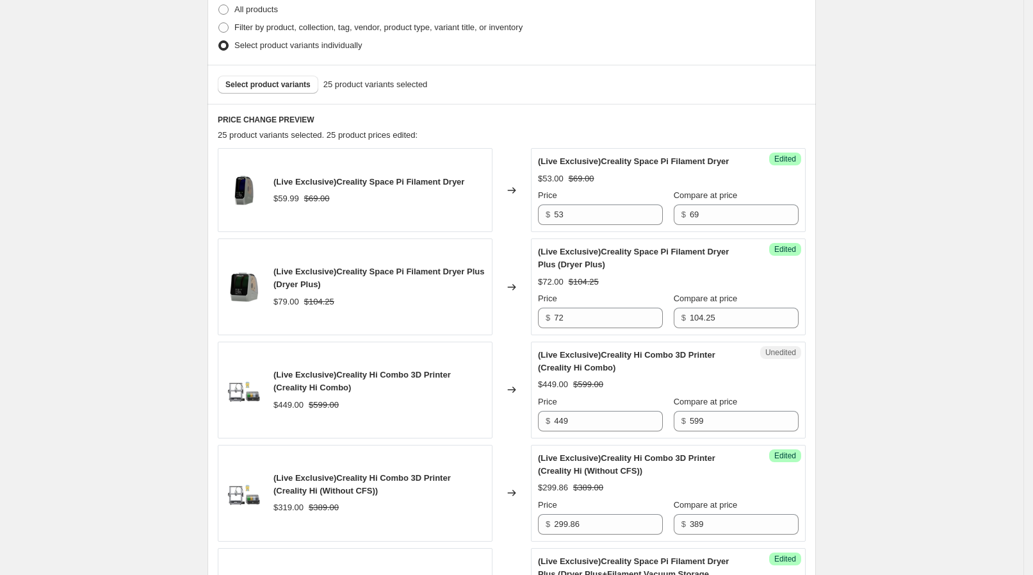
scroll to position [160, 0]
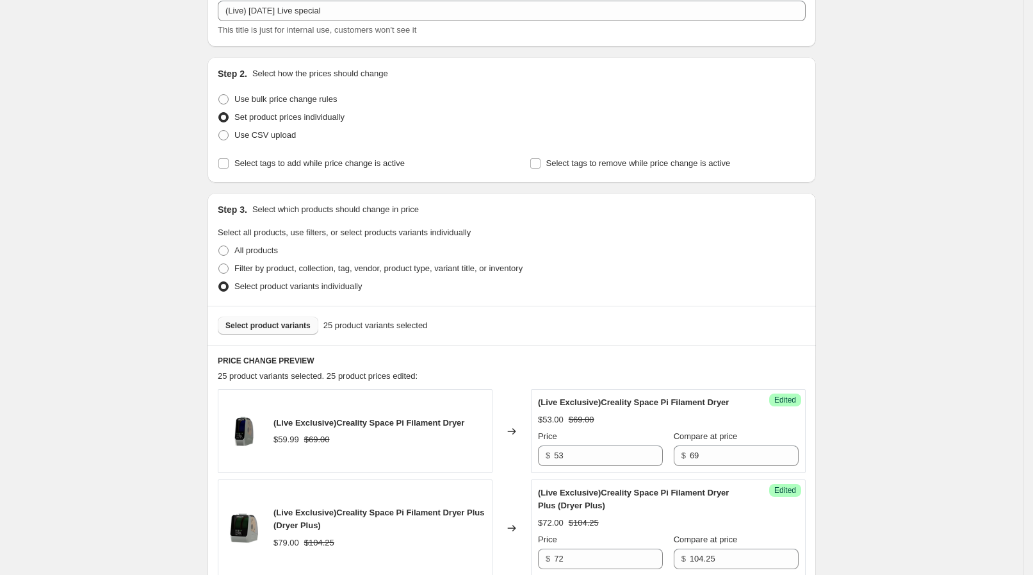
click at [245, 320] on span "Select product variants" at bounding box center [268, 325] width 85 height 10
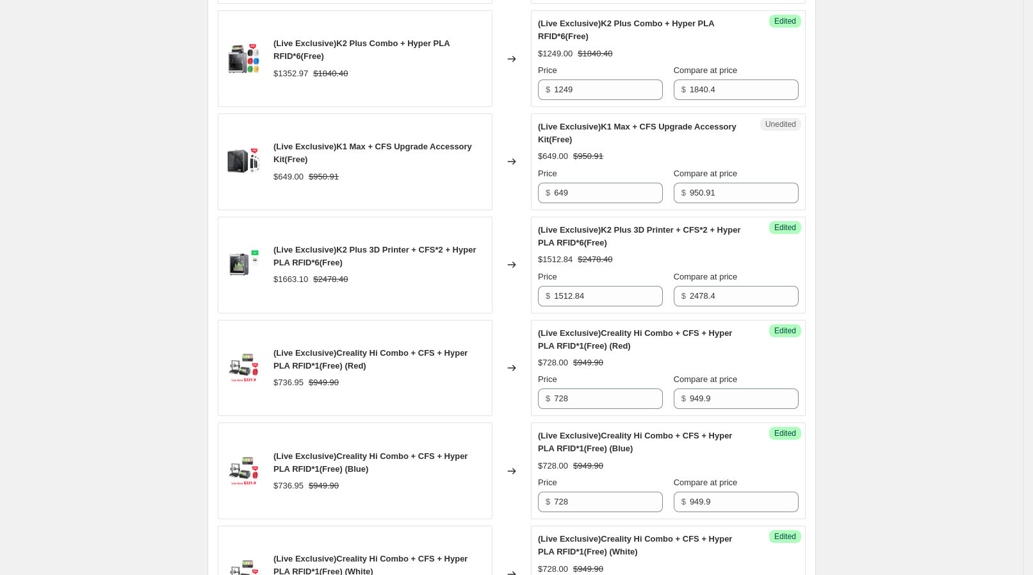
scroll to position [961, 0]
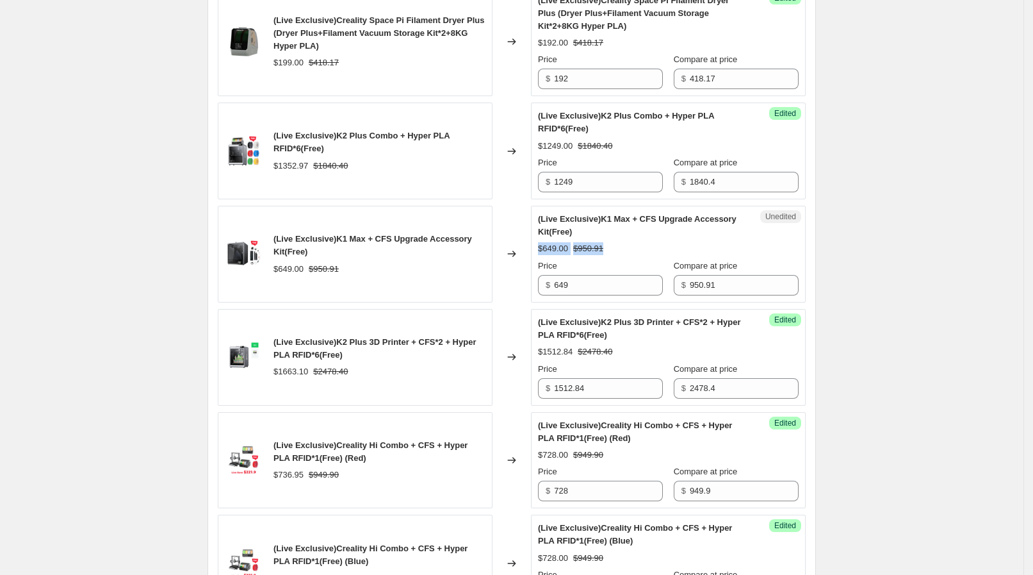
drag, startPoint x: 541, startPoint y: 247, endPoint x: 616, endPoint y: 248, distance: 74.3
click at [616, 248] on div "Unedited (Live Exclusive)K1 Max + CFS Upgrade Accessory Kit(Free) $649.00 $950.…" at bounding box center [668, 254] width 275 height 97
click at [616, 247] on div "$649.00 $950.91" at bounding box center [668, 248] width 261 height 13
drag, startPoint x: 611, startPoint y: 248, endPoint x: 542, endPoint y: 219, distance: 74.4
click at [542, 219] on div "(Live Exclusive)K1 Max + CFS Upgrade Accessory Kit(Free) $649.00 $950.91 Price …" at bounding box center [668, 254] width 261 height 83
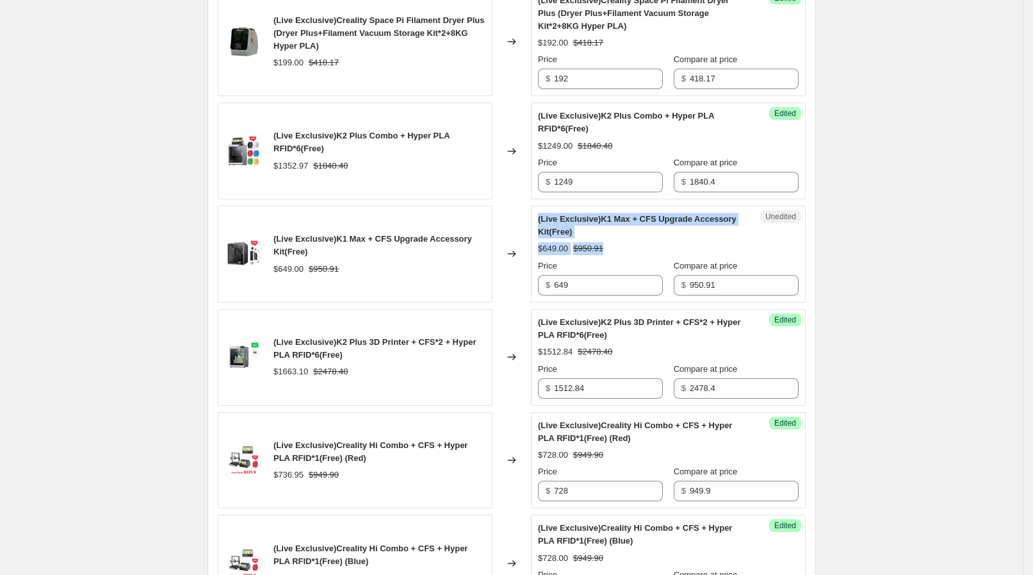
click at [542, 219] on span "(Live Exclusive)K1 Max + CFS Upgrade Accessory Kit(Free)" at bounding box center [637, 225] width 199 height 22
drag, startPoint x: 544, startPoint y: 219, endPoint x: 652, endPoint y: 251, distance: 112.3
click at [652, 251] on div "(Live Exclusive)K1 Max + CFS Upgrade Accessory Kit(Free) $649.00 $950.91 Price …" at bounding box center [668, 254] width 261 height 83
click at [652, 251] on div "$649.00 $950.91" at bounding box center [668, 248] width 261 height 13
drag, startPoint x: 607, startPoint y: 259, endPoint x: 579, endPoint y: 243, distance: 33.0
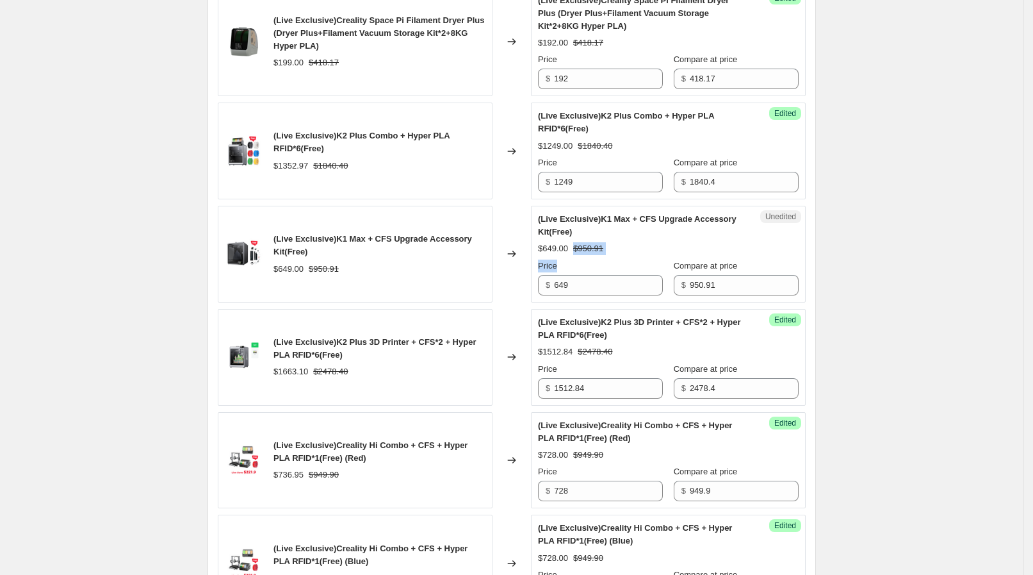
click at [579, 243] on div "(Live Exclusive)K1 Max + CFS Upgrade Accessory Kit(Free) $649.00 $950.91 Price …" at bounding box center [668, 254] width 261 height 83
click at [579, 243] on strike "$950.91" at bounding box center [588, 248] width 30 height 13
click at [572, 275] on input "649" at bounding box center [608, 285] width 109 height 21
click at [595, 243] on strike "$950.91" at bounding box center [588, 248] width 30 height 13
drag, startPoint x: 268, startPoint y: 229, endPoint x: 314, endPoint y: 242, distance: 47.3
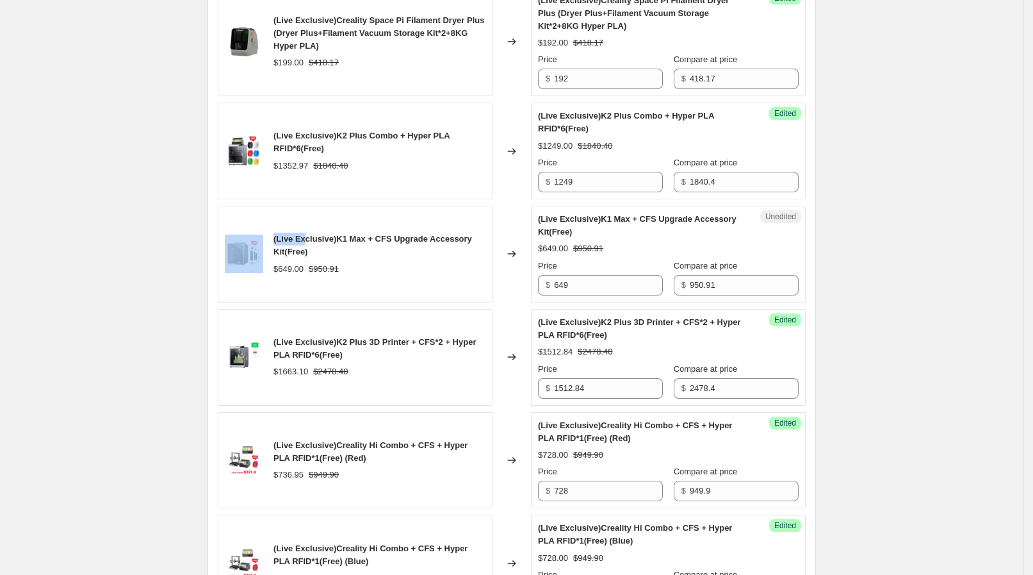
click at [311, 238] on div "(Live Exclusive)K1 Max + CFS Upgrade Accessory Kit(Free) $649.00 $950.91" at bounding box center [355, 254] width 275 height 97
click at [314, 242] on span "(Live Exclusive)K1 Max + CFS Upgrade Accessory Kit(Free)" at bounding box center [373, 245] width 199 height 22
drag, startPoint x: 317, startPoint y: 253, endPoint x: 272, endPoint y: 235, distance: 47.7
click at [272, 235] on div "(Live Exclusive)K1 Max + CFS Upgrade Accessory Kit(Free) $649.00 $950.91" at bounding box center [355, 254] width 275 height 97
copy div "(Live Exclusive)K1 Max + CFS Upgrade Accessory Kit(Free)"
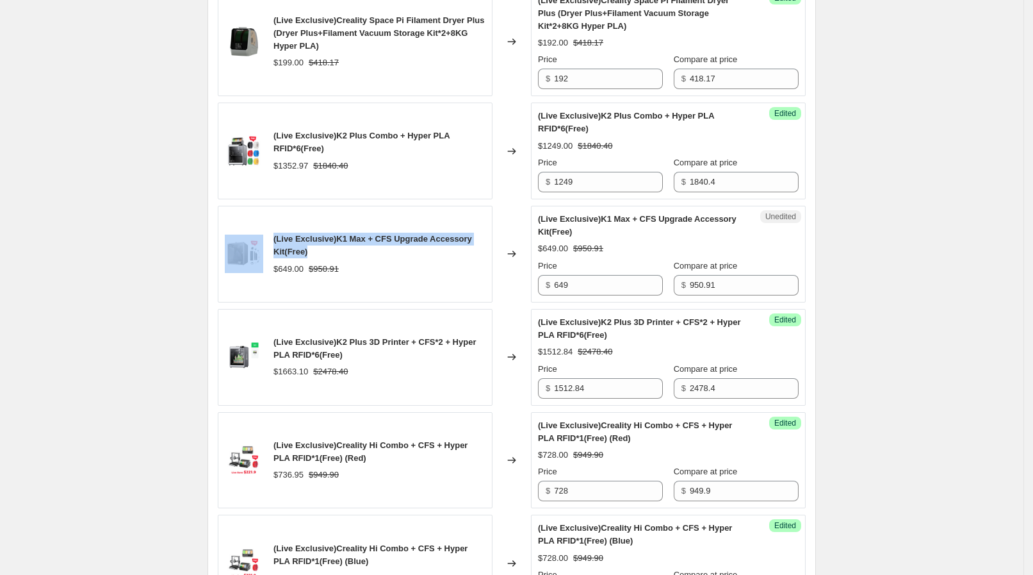
click at [330, 246] on div "(Live Exclusive)K1 Max + CFS Upgrade Accessory Kit(Free)" at bounding box center [380, 246] width 212 height 26
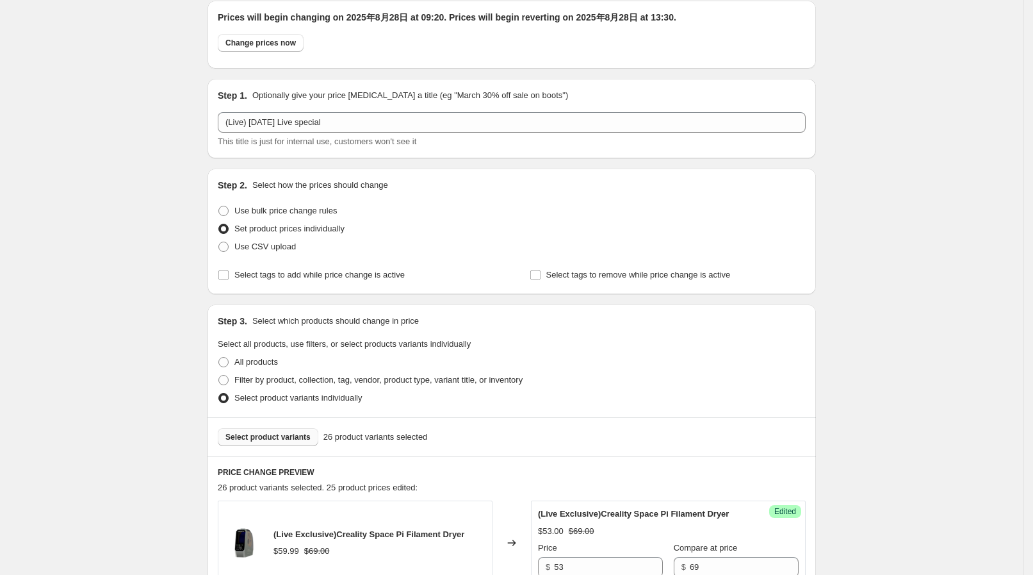
scroll to position [0, 0]
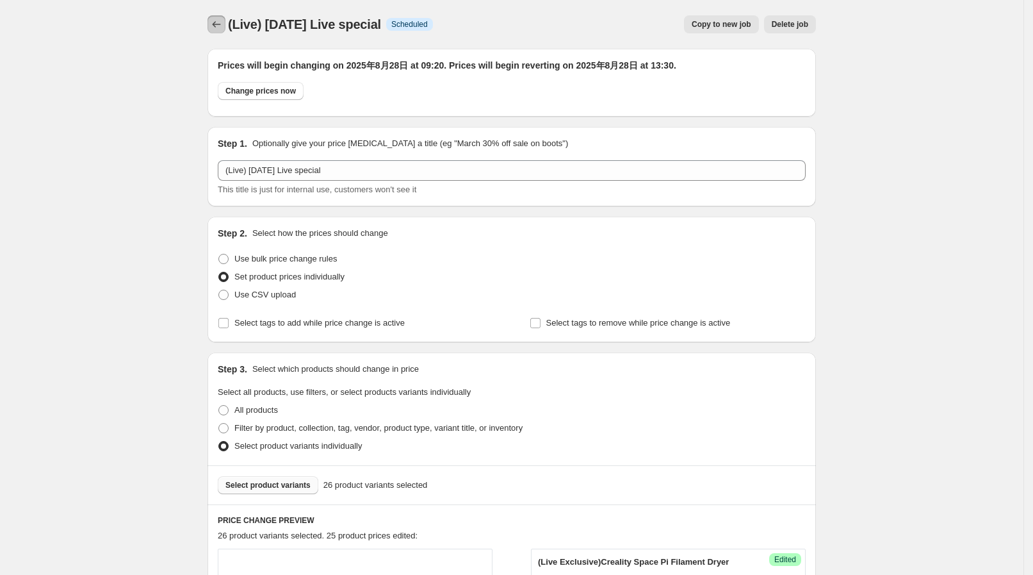
click at [221, 20] on icon "Price change jobs" at bounding box center [216, 24] width 13 height 13
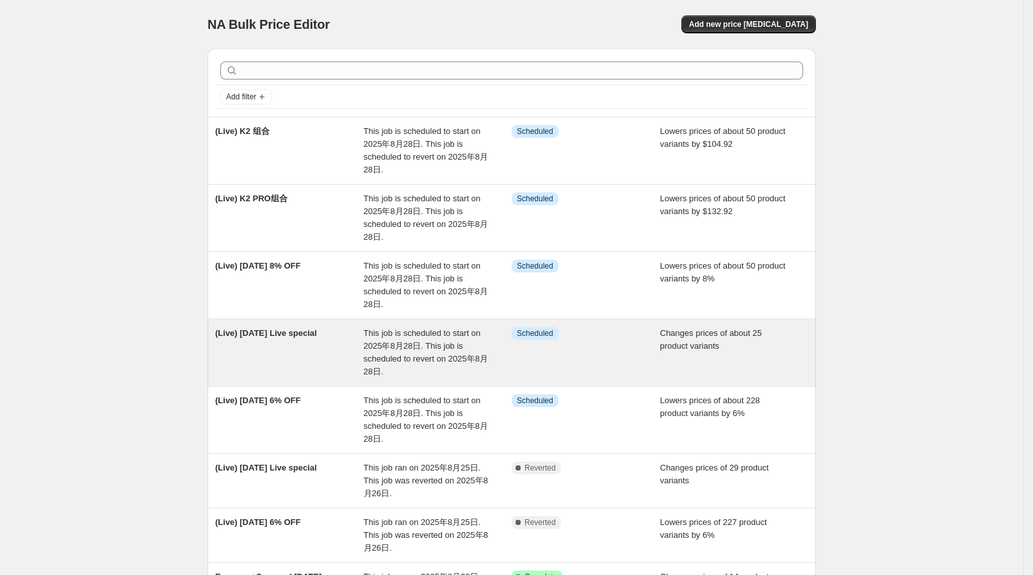
click at [369, 346] on span "This job is scheduled to start on 2025年8月28日. This job is scheduled to revert o…" at bounding box center [426, 352] width 124 height 48
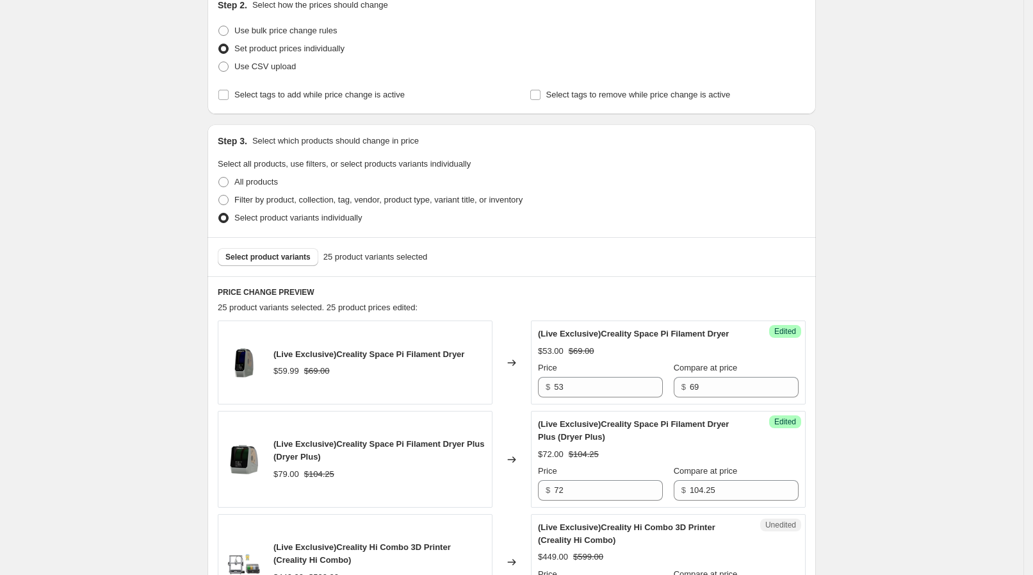
scroll to position [320, 0]
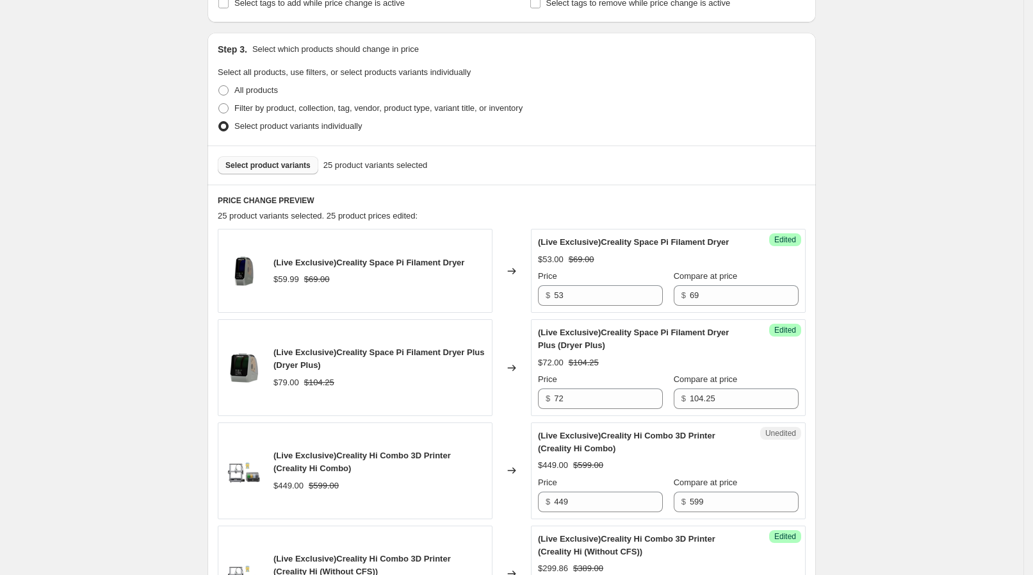
click at [270, 161] on span "Select product variants" at bounding box center [268, 165] width 85 height 10
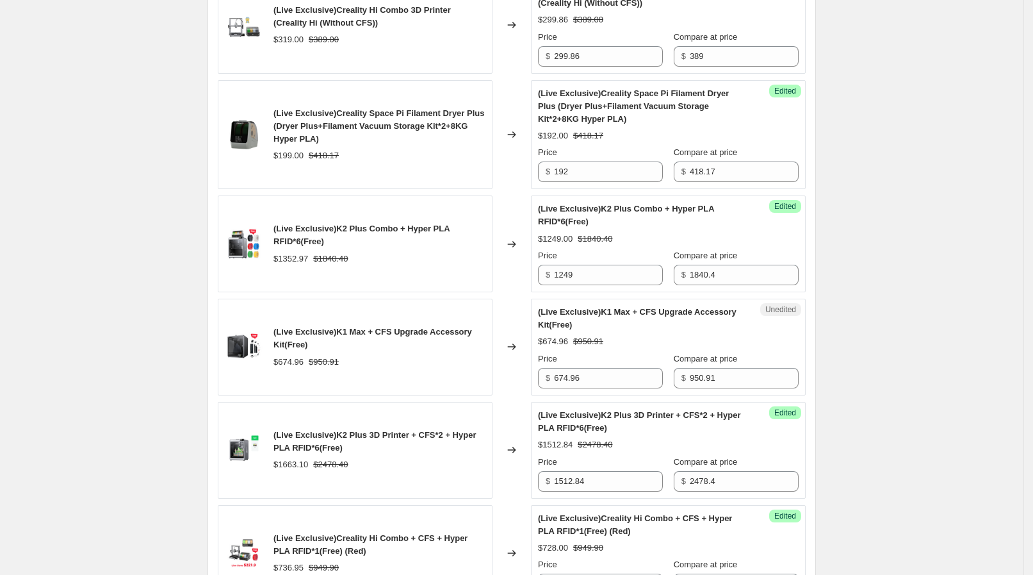
scroll to position [1040, 0]
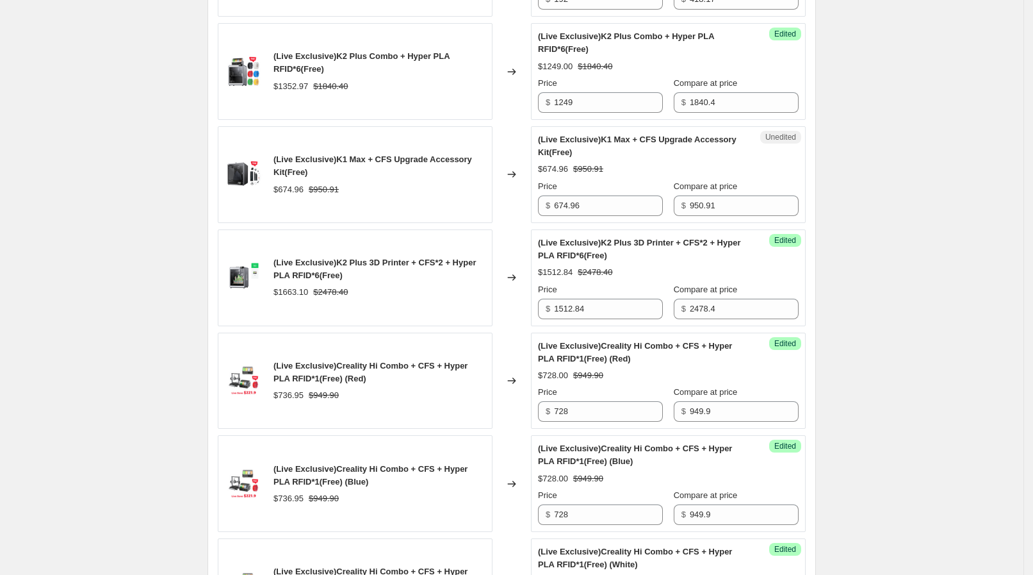
click at [593, 192] on div "Price $ 674.96" at bounding box center [600, 198] width 125 height 36
click at [587, 206] on input "674.96" at bounding box center [608, 205] width 109 height 21
drag, startPoint x: 587, startPoint y: 206, endPoint x: 554, endPoint y: 201, distance: 33.7
click at [555, 206] on div "$ 674.96" at bounding box center [600, 205] width 125 height 21
type input "5"
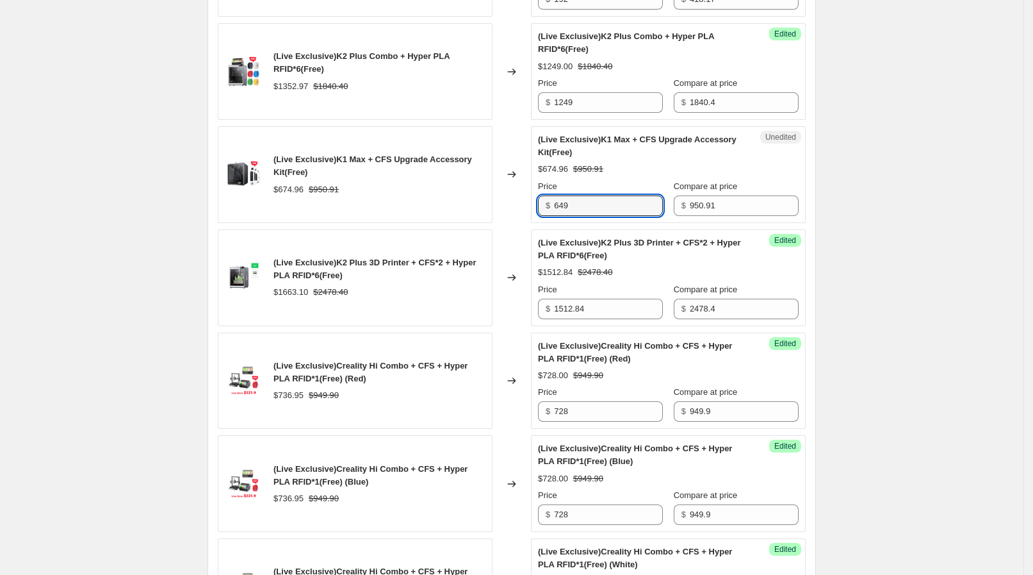
type input "649"
click at [882, 246] on div "(Live) Aug 28 Live special. This page is ready (Live) Aug 28 Live special Info …" at bounding box center [512, 499] width 1024 height 3079
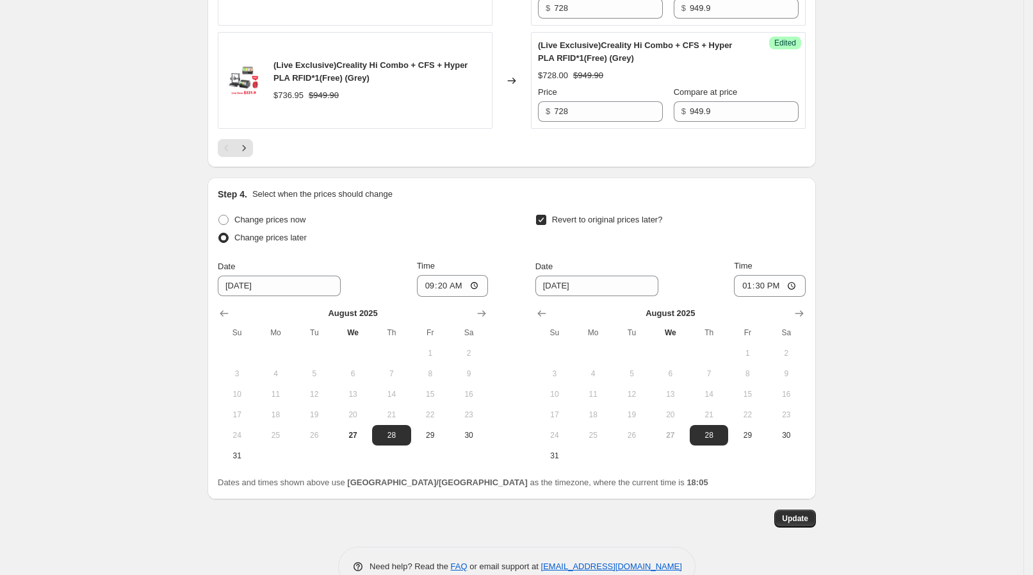
scroll to position [2499, 0]
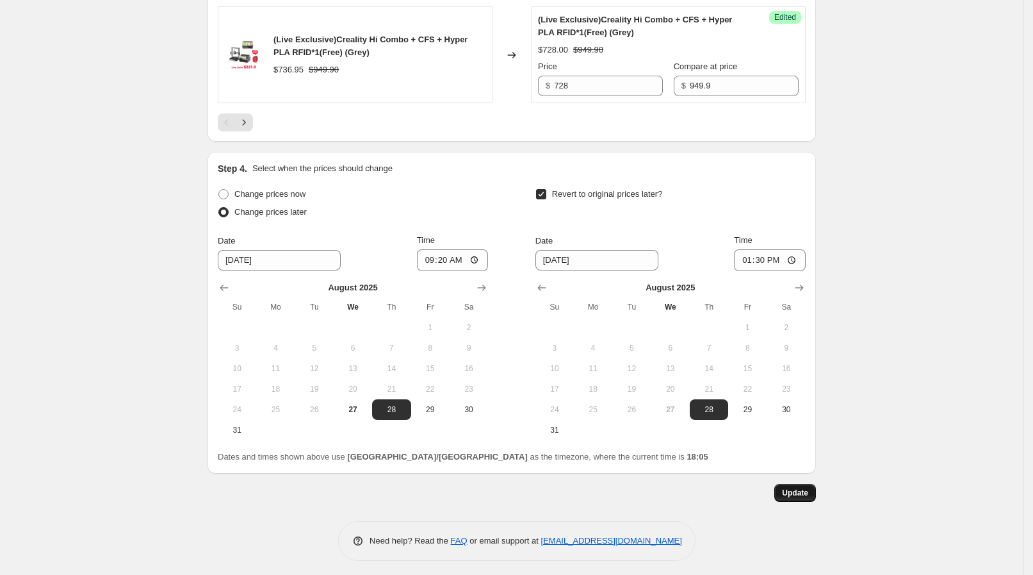
click at [805, 488] on span "Update" at bounding box center [795, 493] width 26 height 10
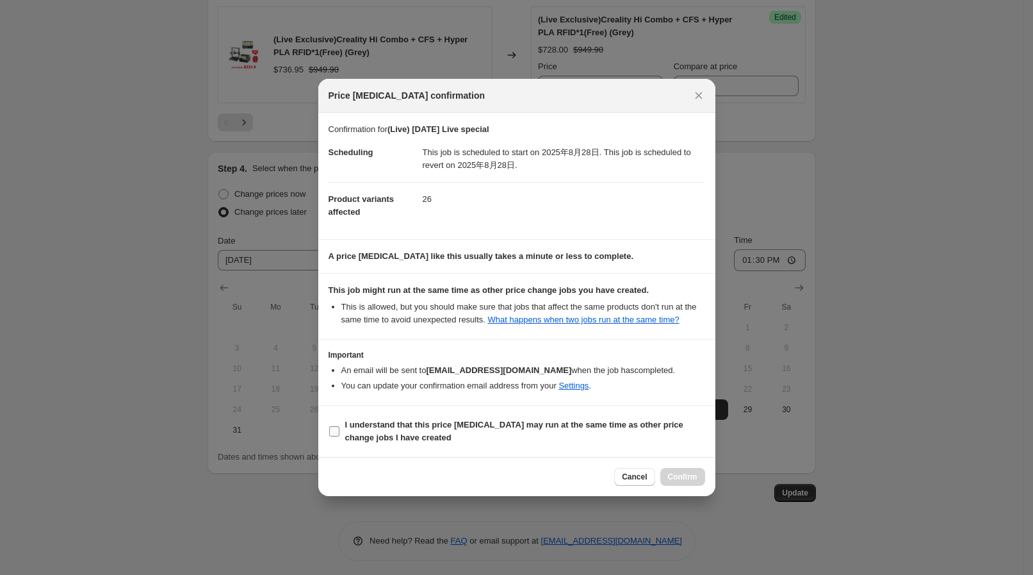
click at [625, 441] on span "I understand that this price [MEDICAL_DATA] may run at the same time as other p…" at bounding box center [525, 431] width 360 height 26
click at [340, 436] on input "I understand that this price [MEDICAL_DATA] may run at the same time as other p…" at bounding box center [334, 431] width 10 height 10
checkbox input "true"
click at [663, 468] on div "Cancel Confirm" at bounding box center [659, 477] width 90 height 18
click at [688, 486] on div "Cancel Confirm" at bounding box center [516, 476] width 397 height 39
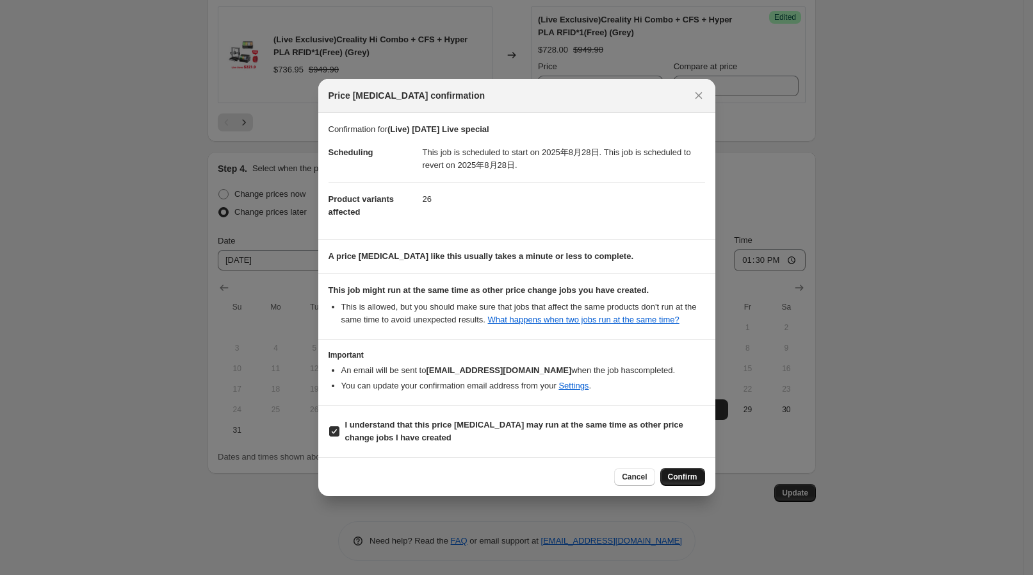
click at [686, 484] on button "Confirm" at bounding box center [683, 477] width 45 height 18
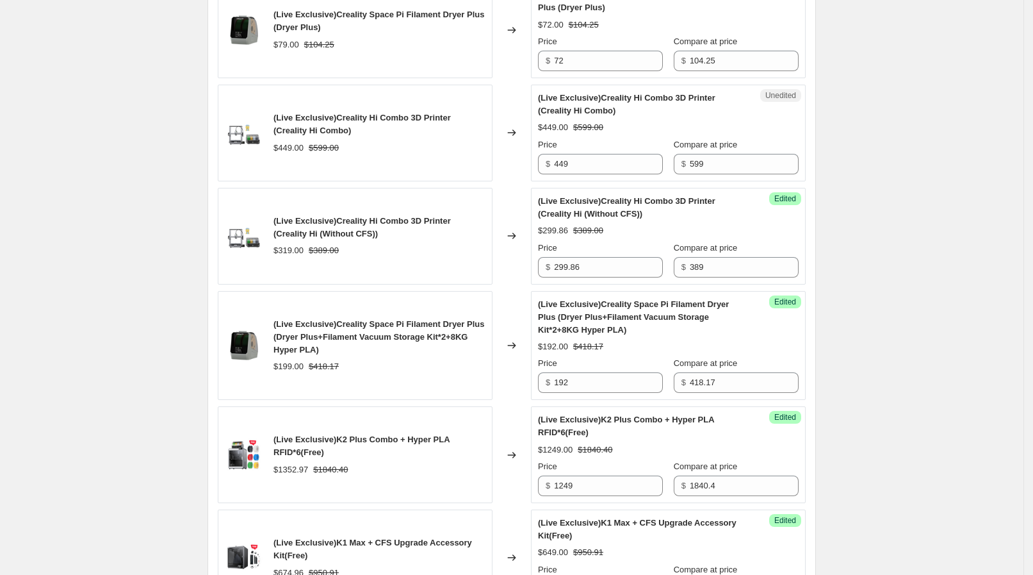
scroll to position [898, 0]
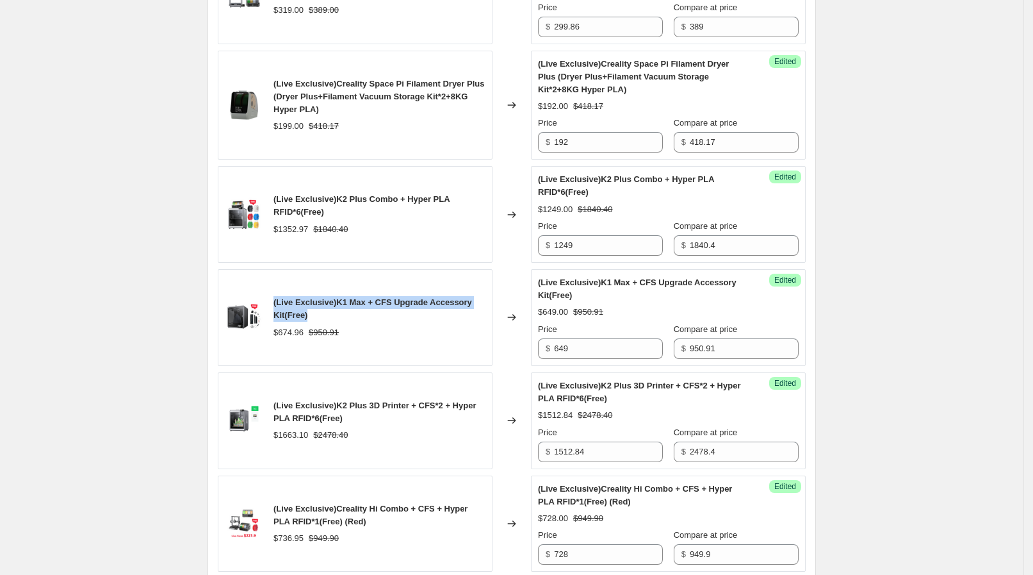
drag, startPoint x: 277, startPoint y: 297, endPoint x: 324, endPoint y: 312, distance: 48.4
click at [324, 312] on div "(Live Exclusive)K1 Max + CFS Upgrade Accessory Kit(Free)" at bounding box center [380, 309] width 212 height 26
copy span "(Live Exclusive)K1 Max + CFS Upgrade Accessory Kit(Free)"
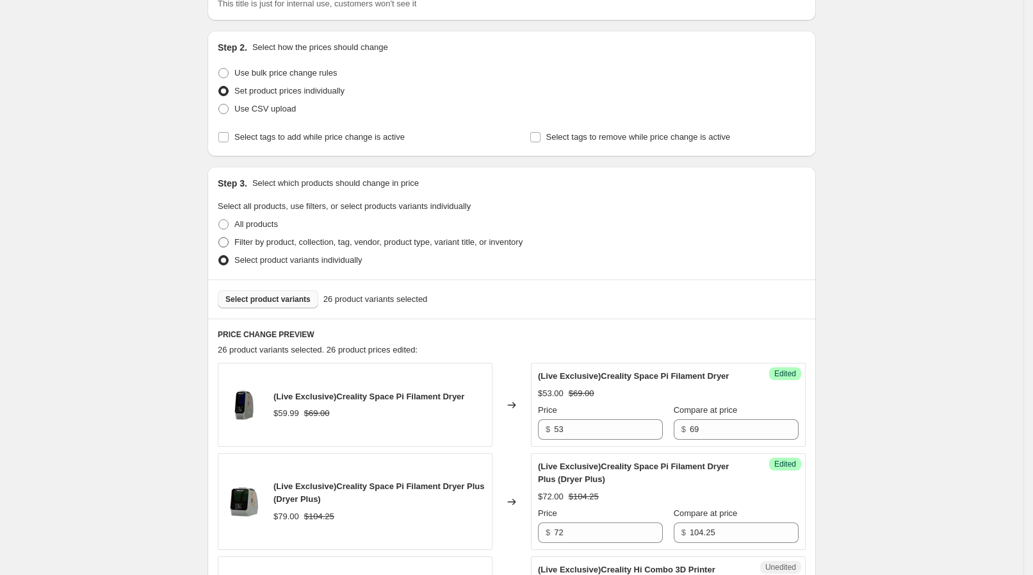
scroll to position [177, 0]
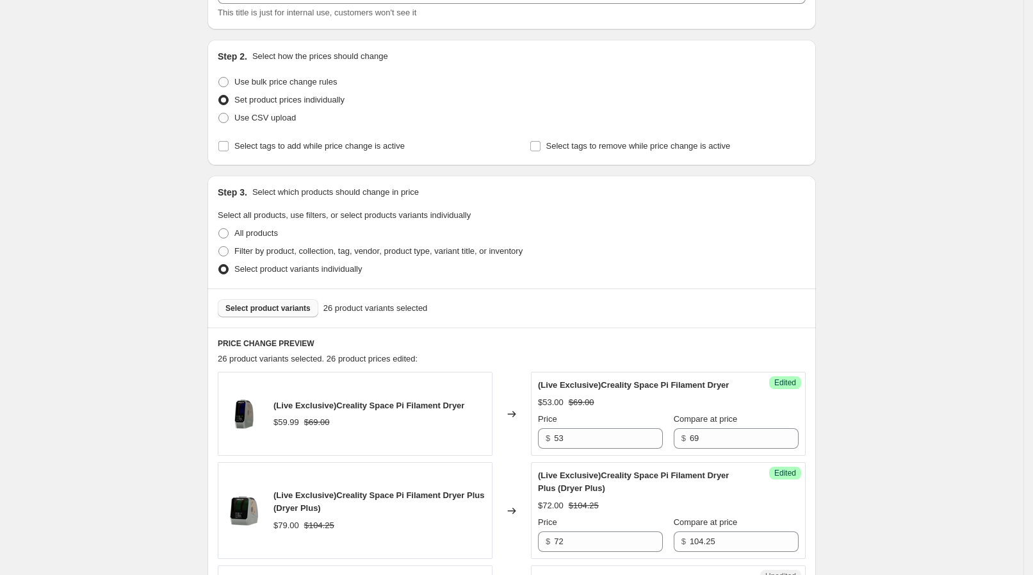
click at [269, 309] on span "Select product variants" at bounding box center [268, 308] width 85 height 10
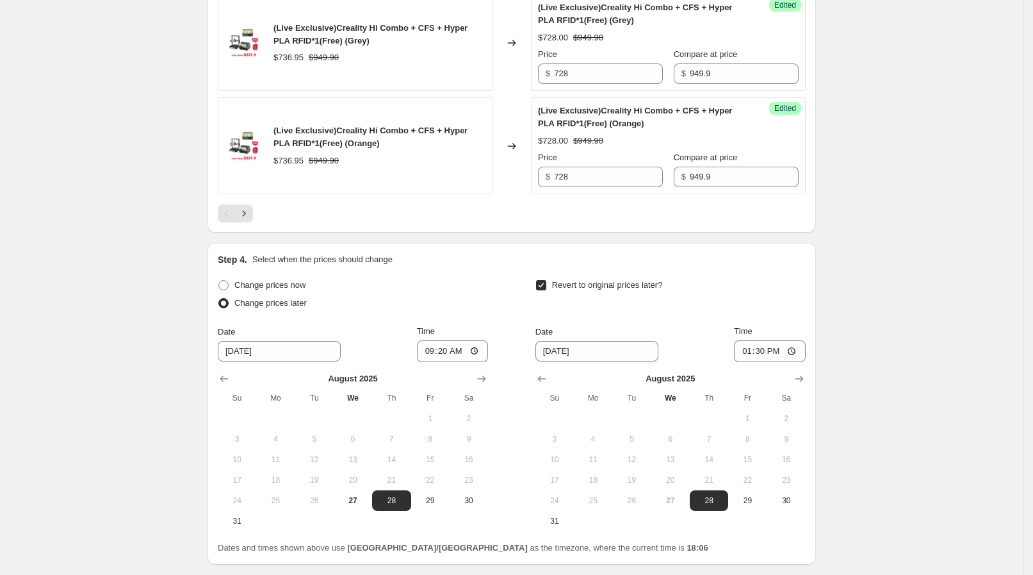
scroll to position [2499, 0]
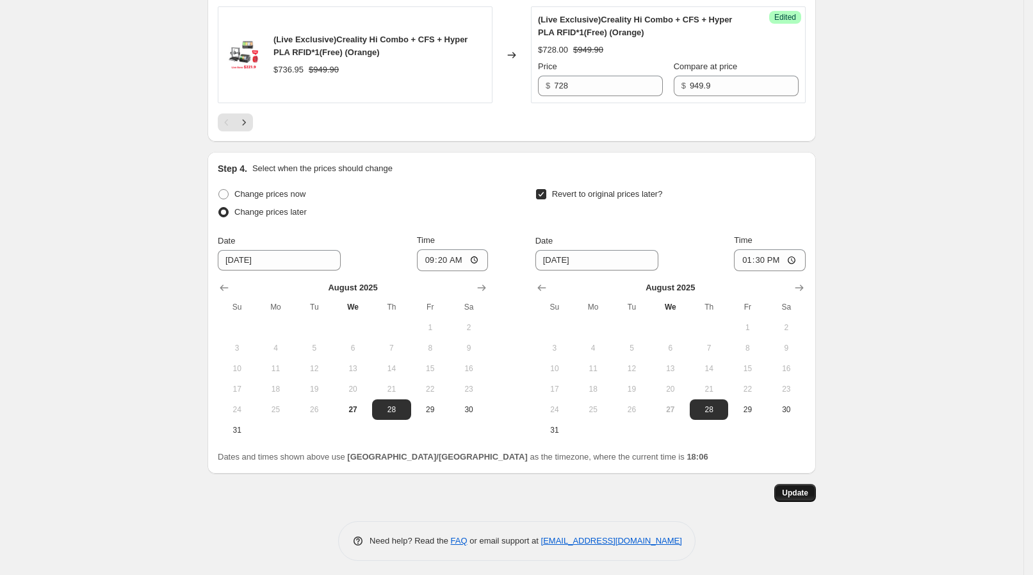
click at [813, 494] on button "Update" at bounding box center [796, 493] width 42 height 18
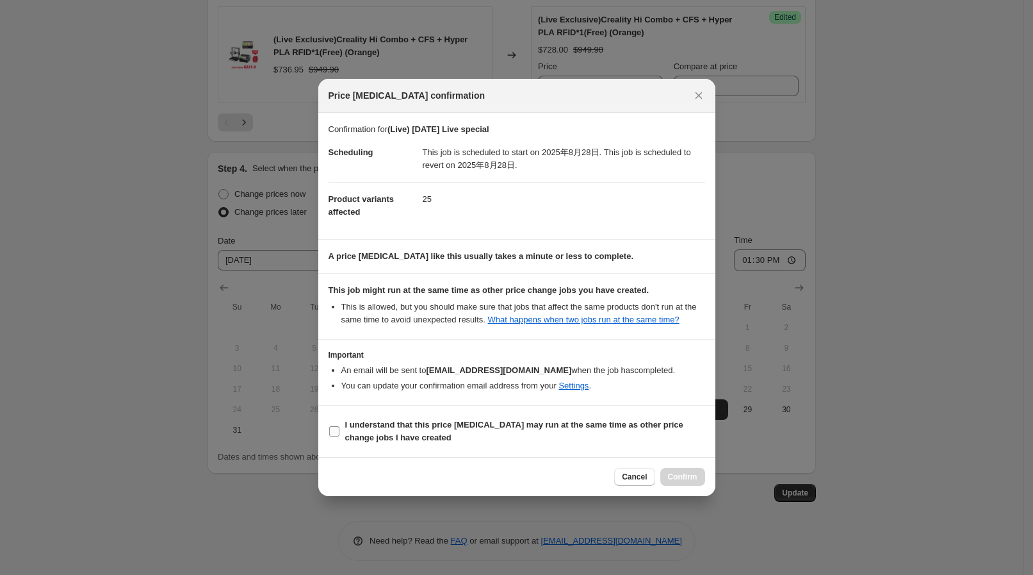
click at [540, 433] on span "I understand that this price [MEDICAL_DATA] may run at the same time as other p…" at bounding box center [525, 431] width 360 height 26
click at [340, 433] on input "I understand that this price [MEDICAL_DATA] may run at the same time as other p…" at bounding box center [334, 431] width 10 height 10
checkbox input "true"
click at [669, 472] on button "Confirm" at bounding box center [683, 477] width 45 height 18
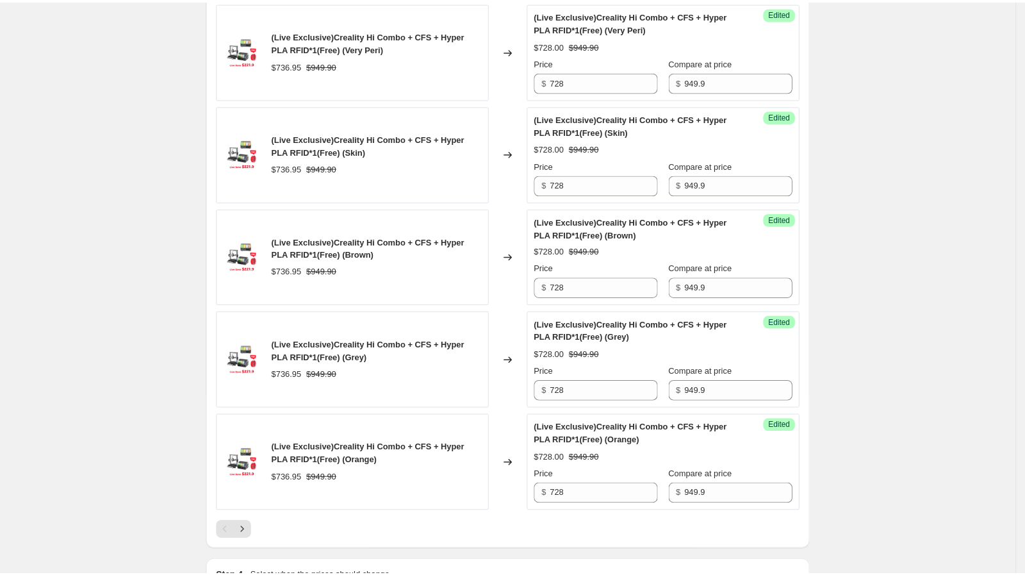
scroll to position [1779, 0]
